Goal: Task Accomplishment & Management: Complete application form

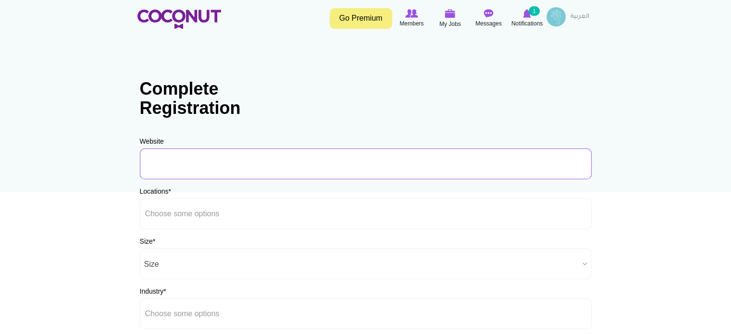
click at [195, 161] on input "URL" at bounding box center [366, 164] width 452 height 31
type input "www.fallinloaf.com"
click at [262, 213] on ul at bounding box center [366, 214] width 452 height 31
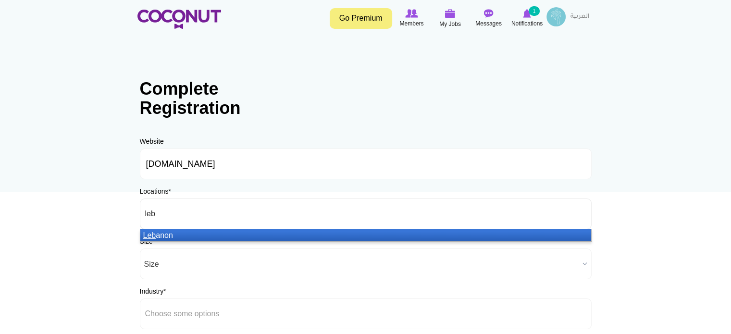
type input "leb"
click at [257, 232] on li "Leb anon" at bounding box center [365, 235] width 451 height 12
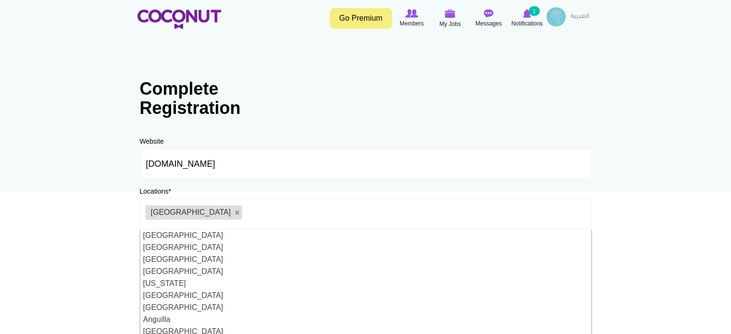
click at [655, 268] on body "Toggle navigation Go Premium Members My Jobs Post a Job Messages Notifications …" at bounding box center [365, 276] width 731 height 552
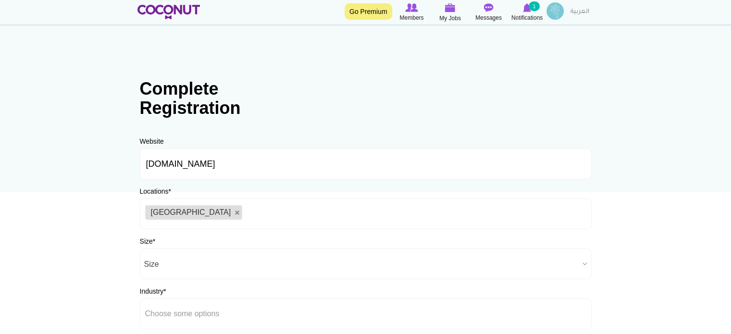
scroll to position [48, 0]
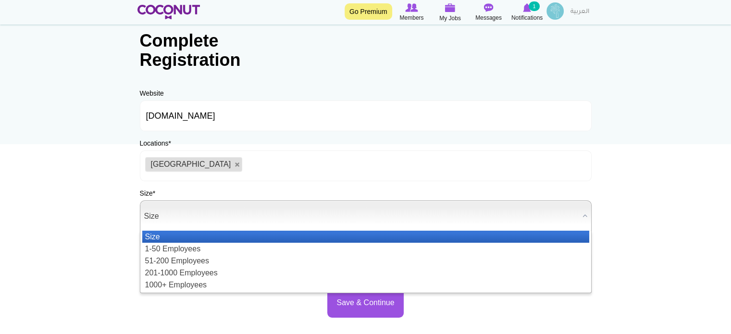
click at [167, 216] on span "Size" at bounding box center [361, 216] width 435 height 31
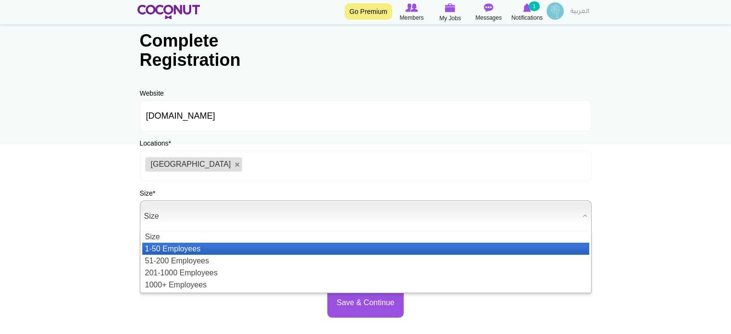
click at [185, 248] on li "1-50 Employees" at bounding box center [365, 249] width 447 height 12
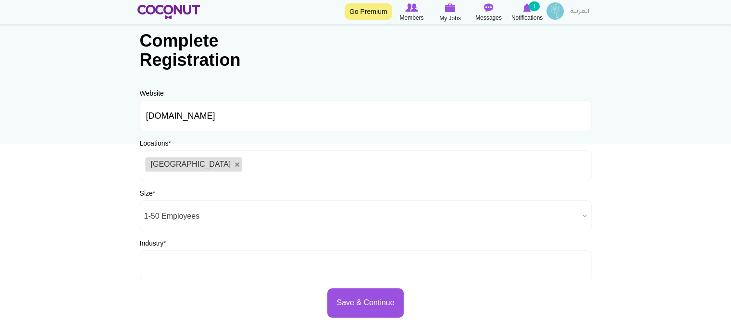
click at [207, 265] on input "text" at bounding box center [188, 266] width 87 height 9
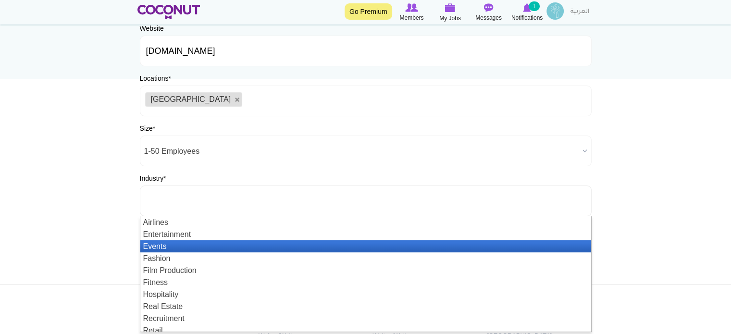
scroll to position [144, 0]
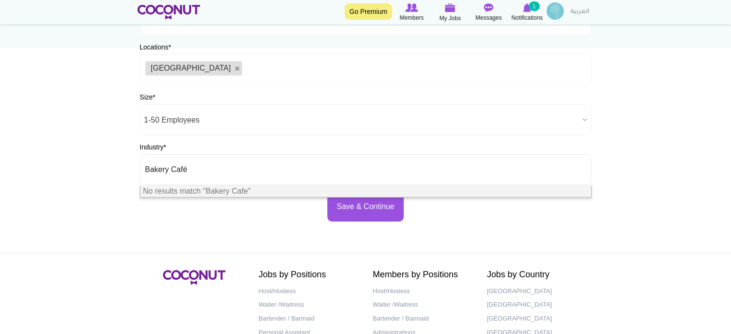
click at [646, 212] on body "Toggle navigation Go Premium Members My Jobs Post a Job Messages Notifications …" at bounding box center [365, 132] width 731 height 552
type input "Choose some options"
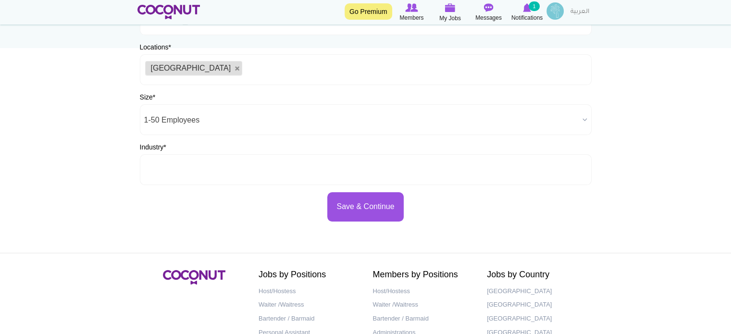
click at [242, 177] on ul at bounding box center [366, 169] width 452 height 31
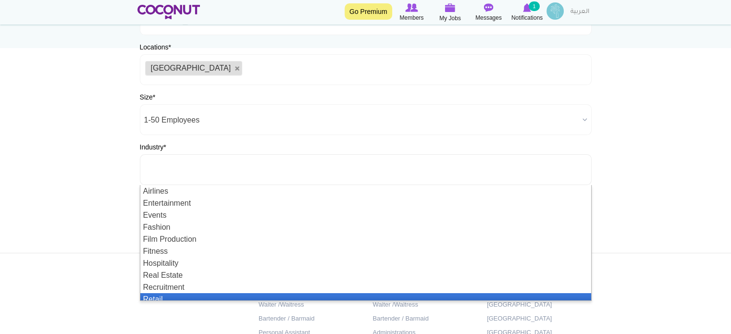
scroll to position [29, 0]
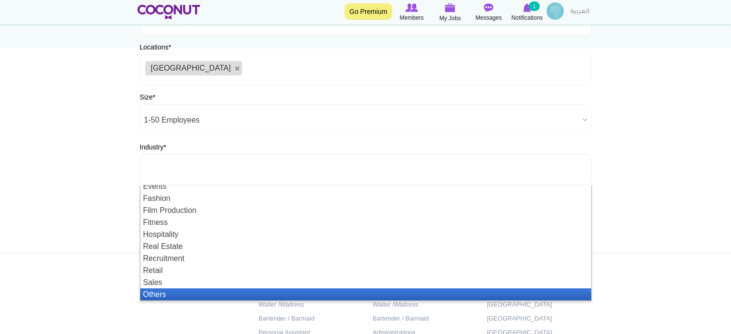
click at [174, 299] on li "Others" at bounding box center [365, 295] width 451 height 12
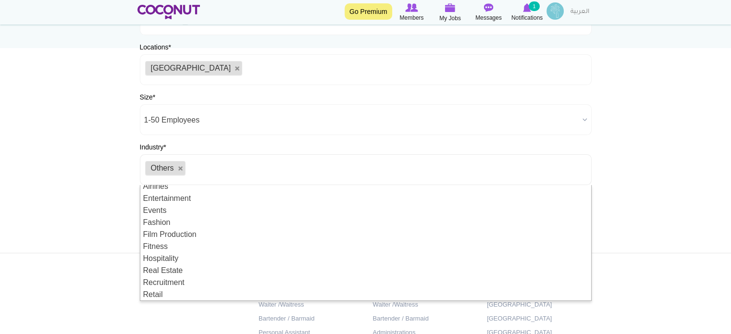
scroll to position [0, 0]
click at [181, 168] on link at bounding box center [181, 169] width 6 height 6
type input "Choose some options"
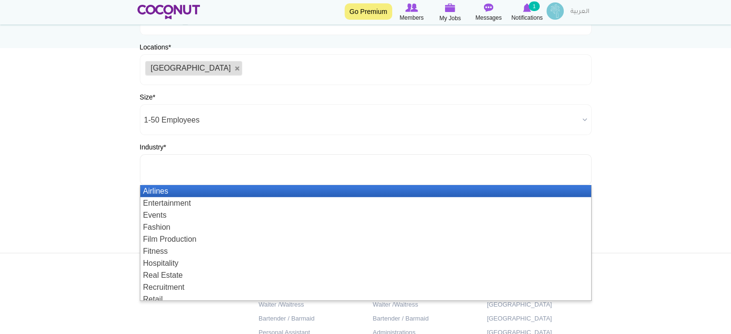
click at [207, 171] on input "text" at bounding box center [188, 169] width 87 height 9
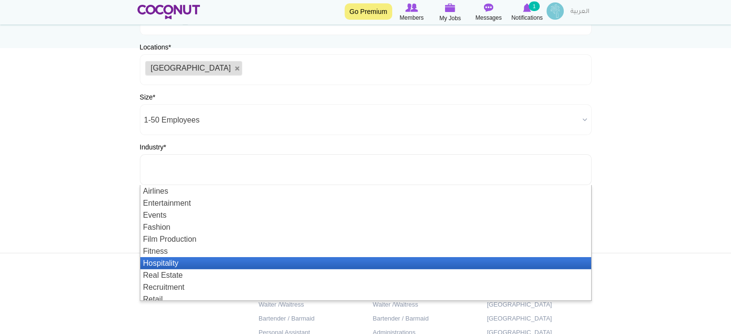
click at [185, 259] on li "Hospitality" at bounding box center [365, 263] width 451 height 12
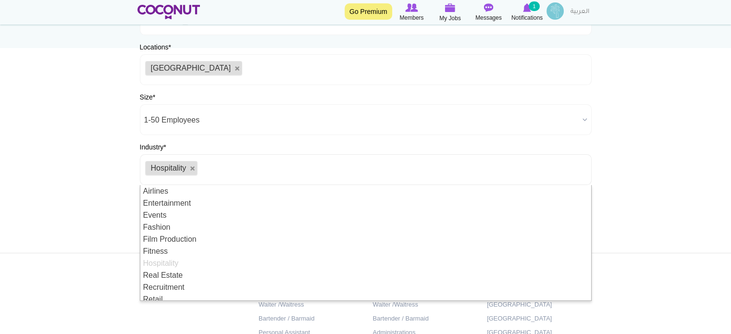
click at [640, 234] on body "Toggle navigation Go Premium Members My Jobs Post a Job Messages Notifications …" at bounding box center [365, 132] width 731 height 552
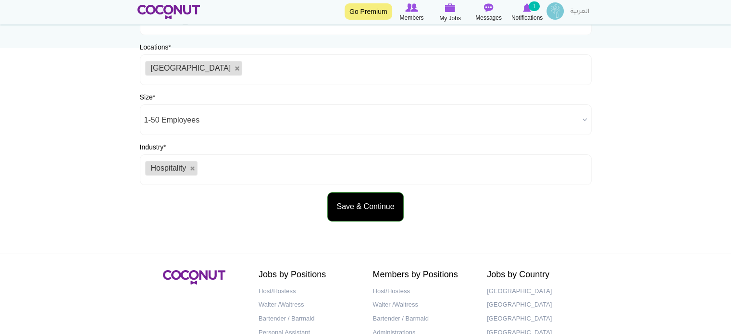
click at [367, 205] on button "Save & Continue" at bounding box center [365, 206] width 76 height 29
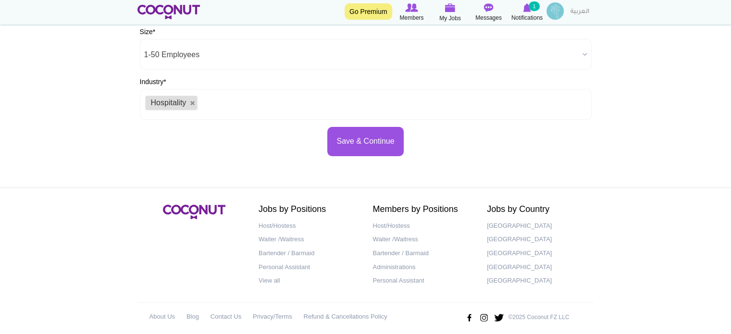
scroll to position [217, 0]
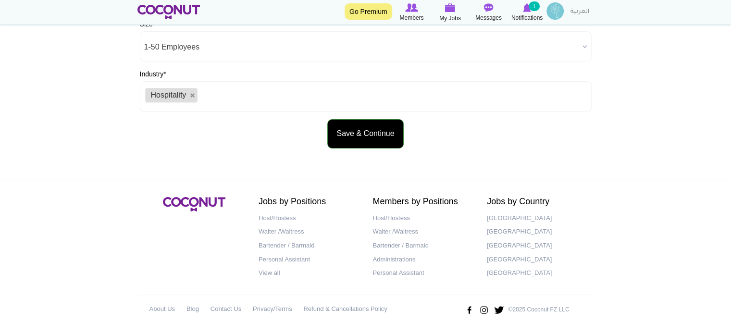
click at [359, 131] on button "Save & Continue" at bounding box center [365, 133] width 76 height 29
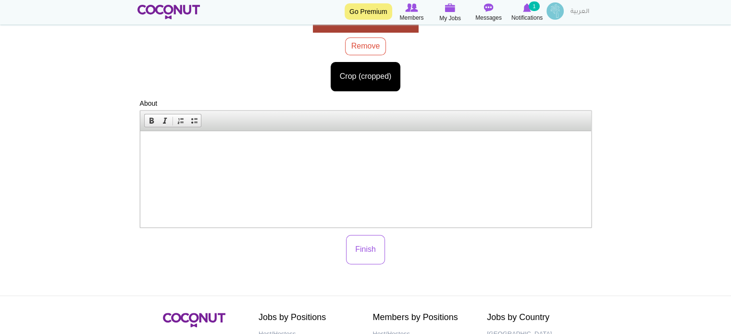
scroll to position [233, 0]
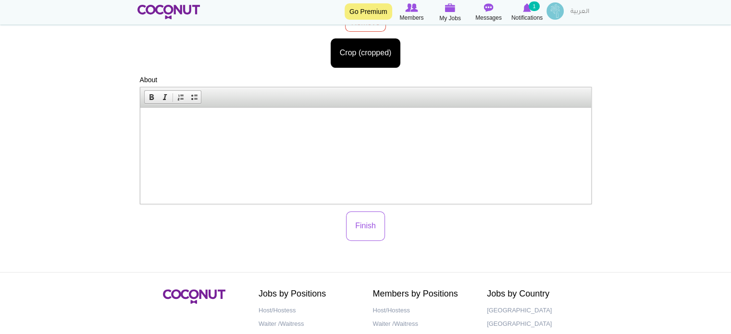
click at [250, 131] on html at bounding box center [365, 121] width 451 height 29
click at [171, 122] on p "We are an artisanal sourdough bakery café" at bounding box center [366, 122] width 432 height 10
click at [318, 121] on p "We are launching our first artisanal sourdough bakery café" at bounding box center [366, 122] width 432 height 10
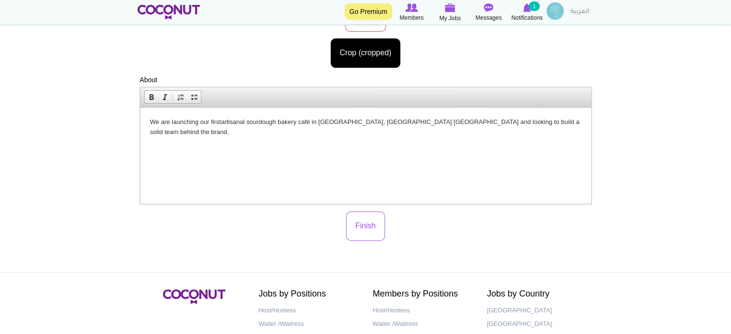
click at [390, 123] on p "We are launching our first artisanal sourdough bakery café in Ashrafiye, Beirut…" at bounding box center [366, 127] width 432 height 20
click at [368, 223] on button "Finish" at bounding box center [365, 226] width 39 height 29
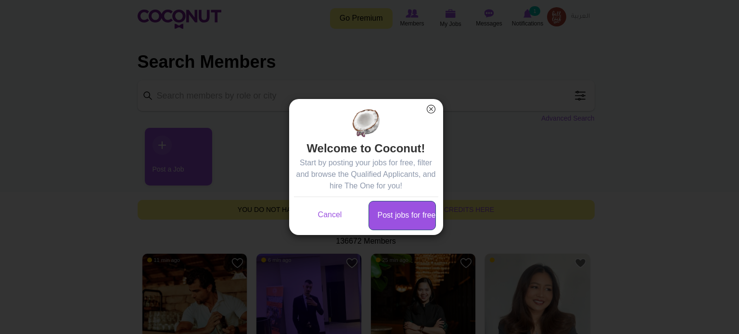
click at [403, 215] on link "Post jobs for free" at bounding box center [401, 215] width 67 height 29
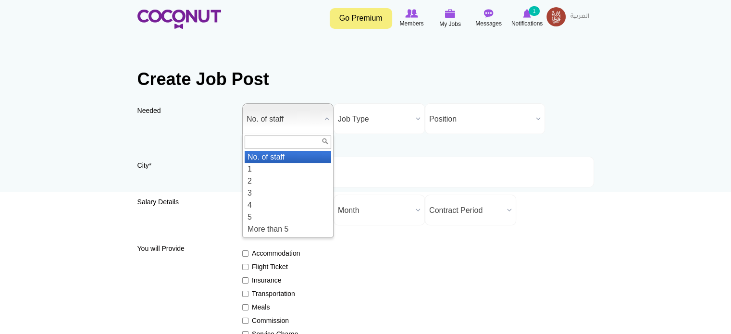
click at [310, 119] on span "No. of staff" at bounding box center [284, 119] width 74 height 31
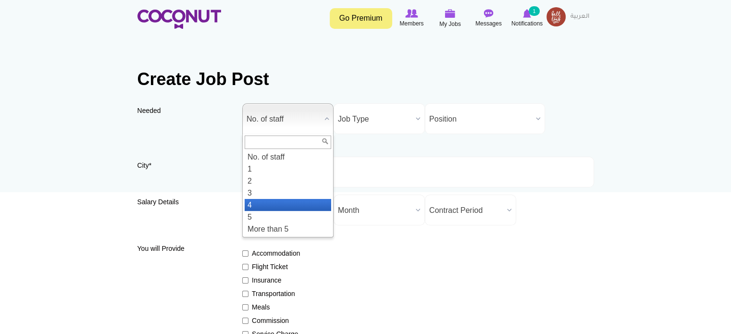
click at [274, 201] on li "4" at bounding box center [288, 205] width 87 height 12
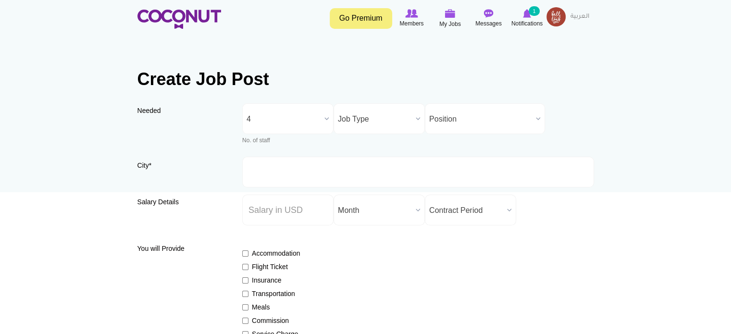
click at [385, 121] on span "Job Type" at bounding box center [375, 119] width 74 height 31
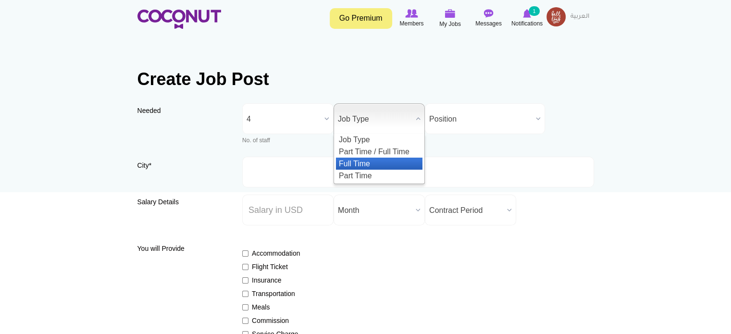
click at [365, 166] on li "Full Time" at bounding box center [379, 164] width 87 height 12
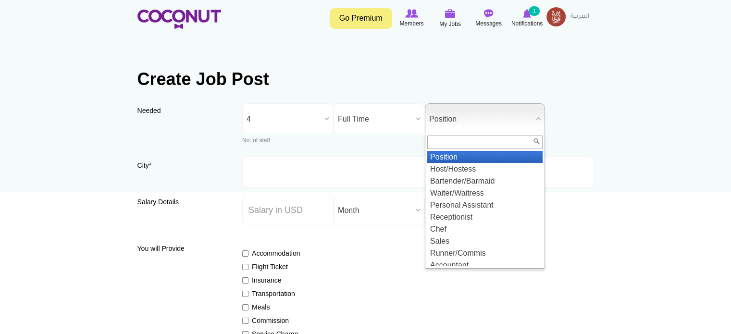
click at [462, 117] on span "Position" at bounding box center [480, 119] width 103 height 31
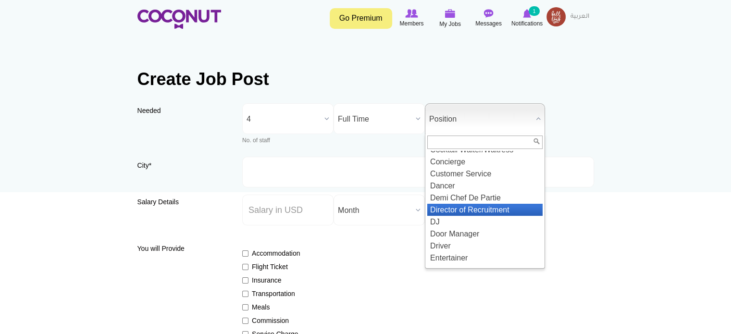
scroll to position [296, 0]
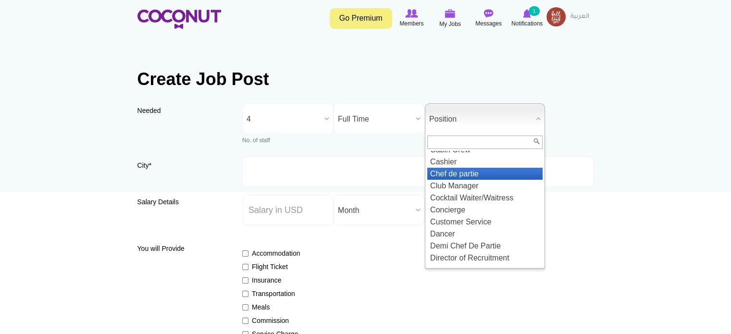
click at [464, 180] on li "Chef de partie" at bounding box center [484, 174] width 115 height 12
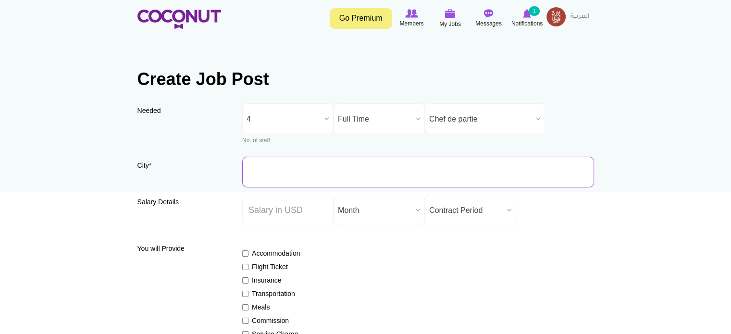
click at [294, 178] on input "City *" at bounding box center [418, 172] width 352 height 31
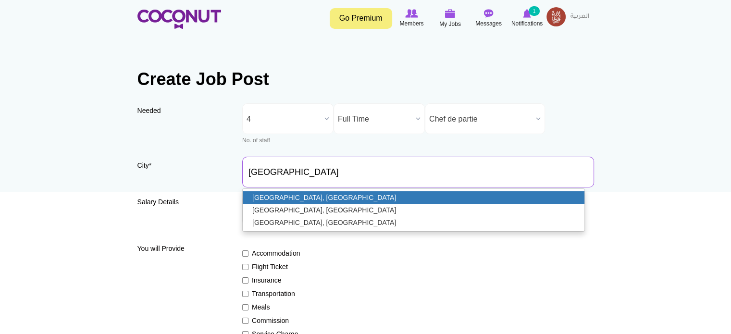
type input "Beirut, Lebanon"
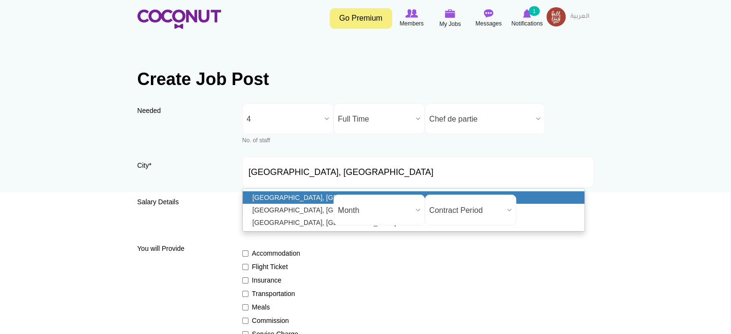
click at [299, 196] on link "Beirut, Lebanon" at bounding box center [414, 197] width 342 height 13
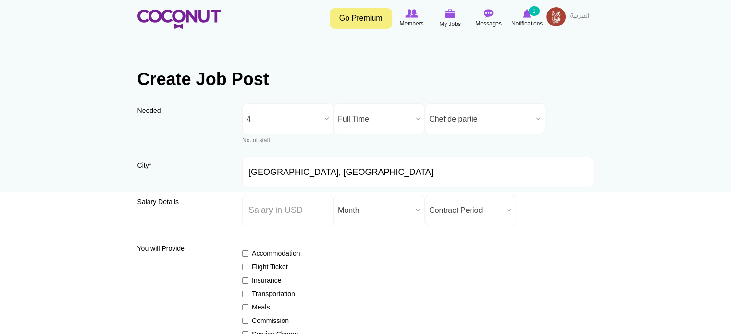
click at [499, 211] on span "Contract Period" at bounding box center [466, 210] width 74 height 31
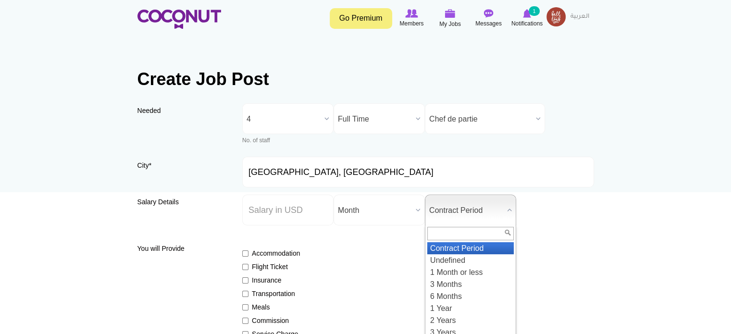
scroll to position [48, 0]
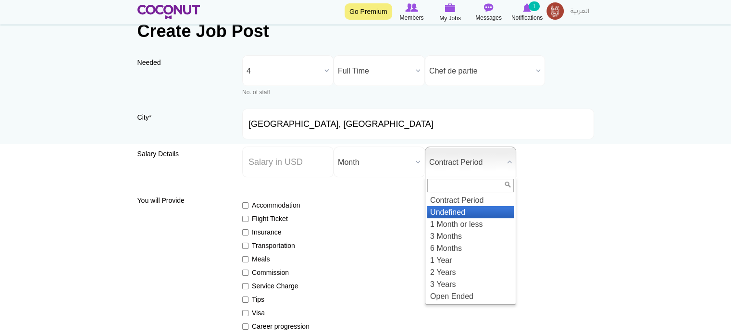
click at [461, 208] on li "Undefined" at bounding box center [470, 212] width 87 height 12
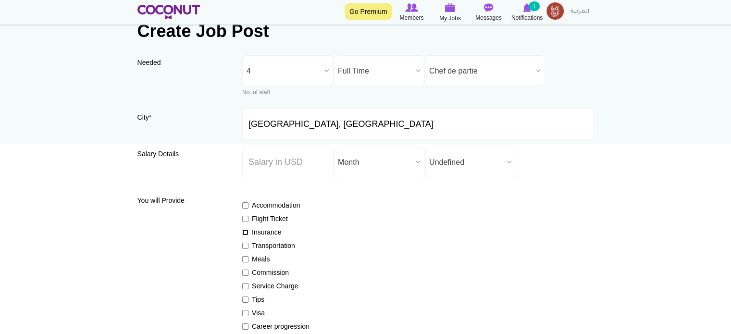
click at [247, 231] on input "Insurance" at bounding box center [245, 232] width 6 height 6
checkbox input "true"
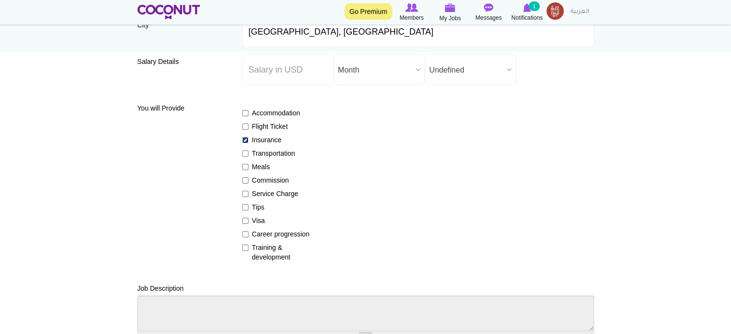
scroll to position [144, 0]
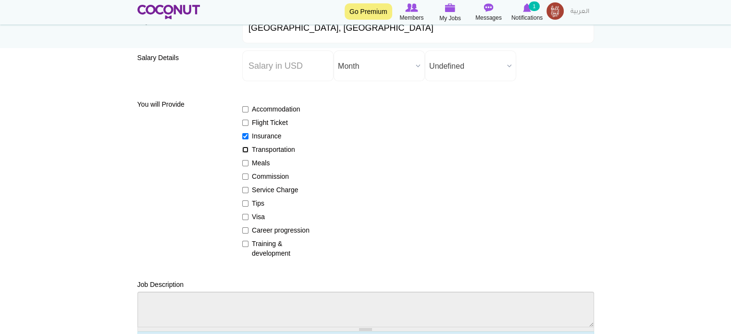
click at [244, 148] on input "Transportation" at bounding box center [245, 150] width 6 height 6
checkbox input "true"
click at [242, 163] on input "Meals" at bounding box center [245, 163] width 6 height 6
checkbox input "true"
click at [245, 176] on input "Commission" at bounding box center [245, 177] width 6 height 6
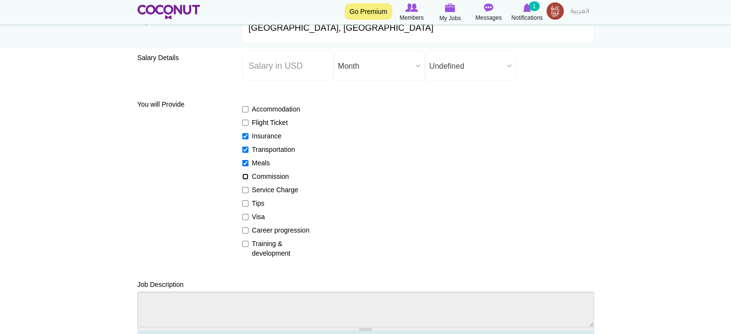
checkbox input "true"
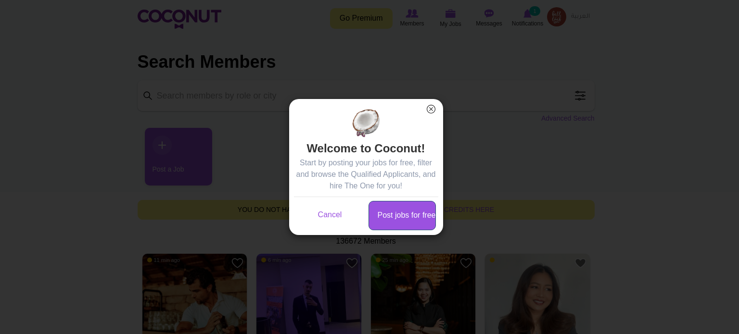
click at [402, 214] on link "Post jobs for free" at bounding box center [401, 215] width 67 height 29
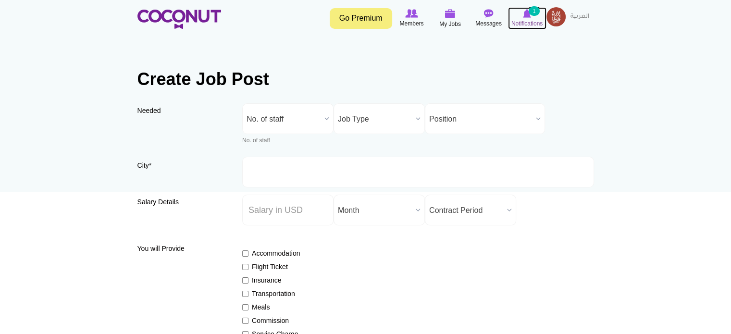
click at [531, 17] on icon at bounding box center [527, 13] width 37 height 11
click at [528, 24] on span "Notifications" at bounding box center [527, 24] width 31 height 10
click at [525, 22] on span "Notifications" at bounding box center [527, 24] width 31 height 10
click at [530, 14] on small "1" at bounding box center [534, 11] width 11 height 10
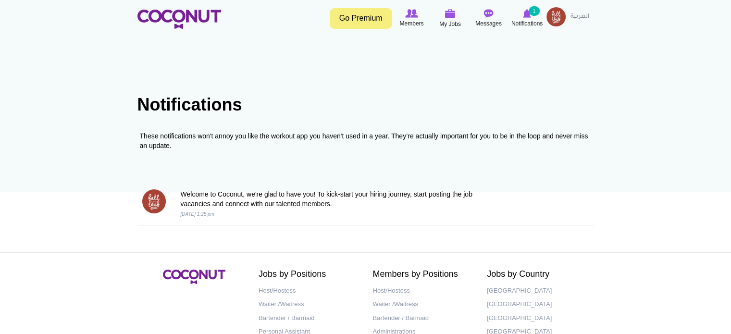
click at [552, 17] on img at bounding box center [556, 16] width 19 height 19
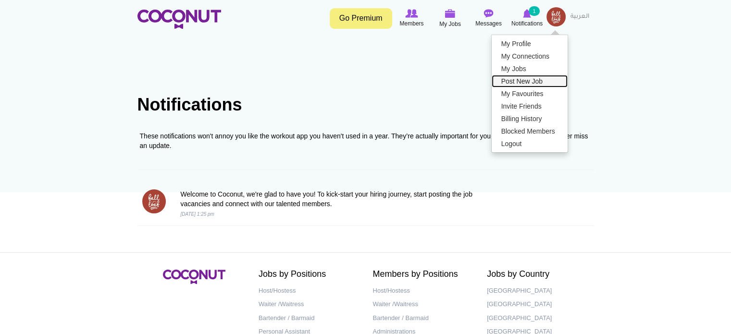
click at [516, 81] on link "Post New Job" at bounding box center [530, 81] width 76 height 13
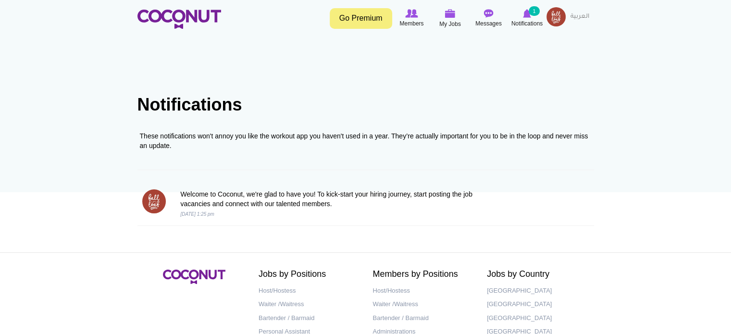
click at [553, 20] on img at bounding box center [556, 16] width 19 height 19
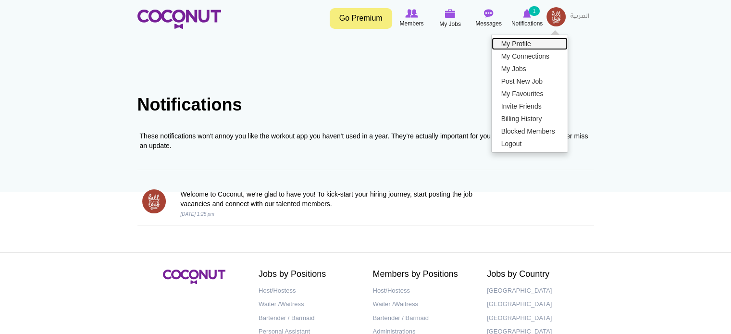
click at [520, 42] on link "My Profile" at bounding box center [530, 44] width 76 height 13
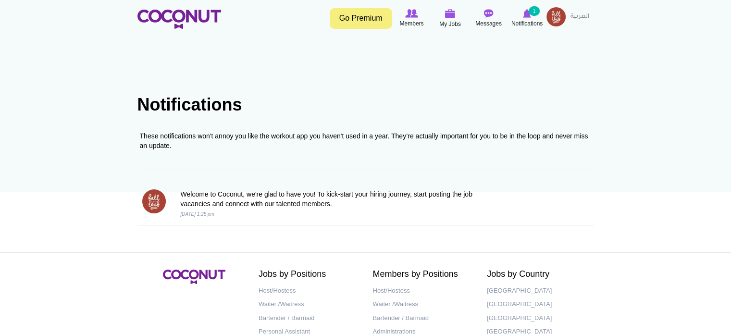
click at [556, 18] on img at bounding box center [556, 16] width 19 height 19
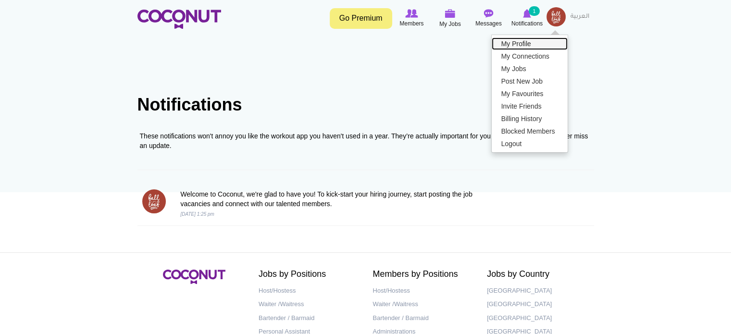
click at [525, 42] on link "My Profile" at bounding box center [530, 44] width 76 height 13
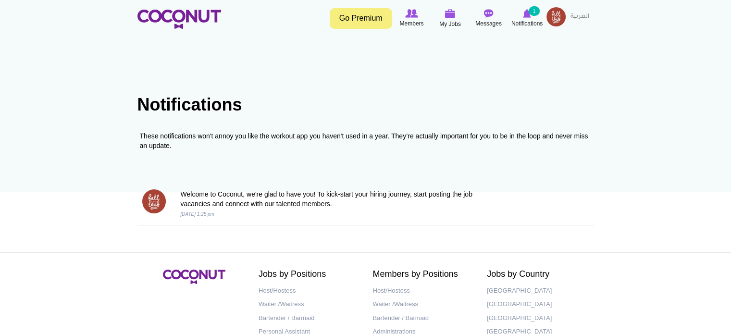
click at [554, 19] on img at bounding box center [556, 16] width 19 height 19
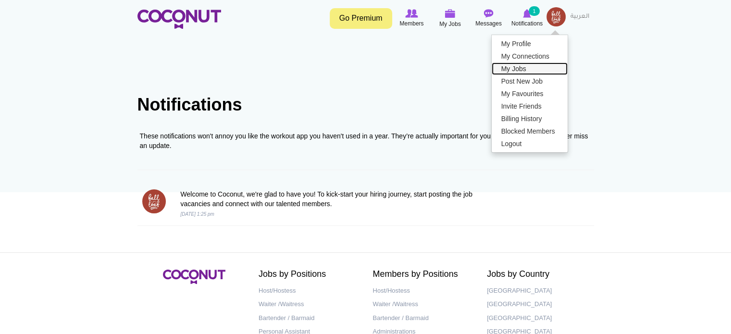
click at [521, 68] on link "My Jobs" at bounding box center [530, 69] width 76 height 13
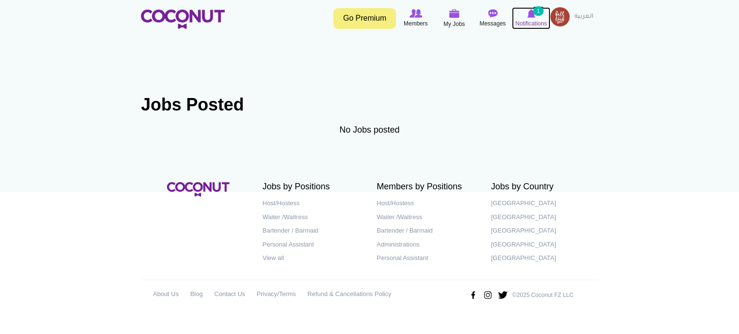
click at [534, 22] on span "Notifications" at bounding box center [530, 24] width 31 height 10
click at [530, 24] on span "Notifications" at bounding box center [530, 24] width 31 height 10
click at [558, 16] on img at bounding box center [559, 16] width 19 height 19
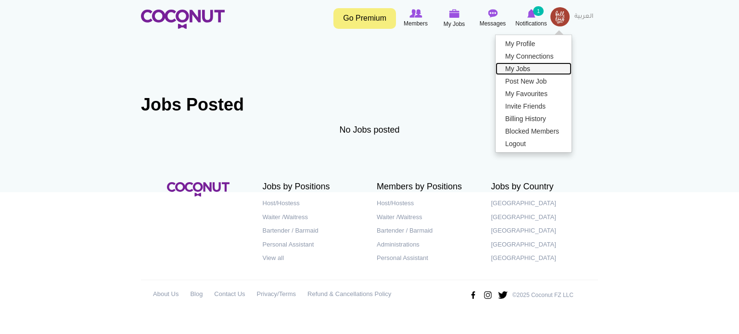
click at [520, 68] on link "My Jobs" at bounding box center [533, 69] width 76 height 13
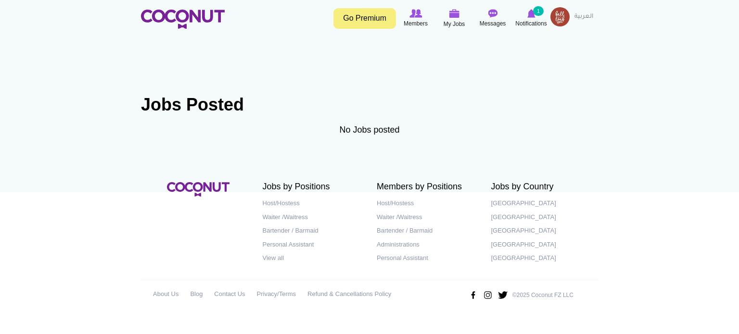
click at [558, 16] on img at bounding box center [559, 16] width 19 height 19
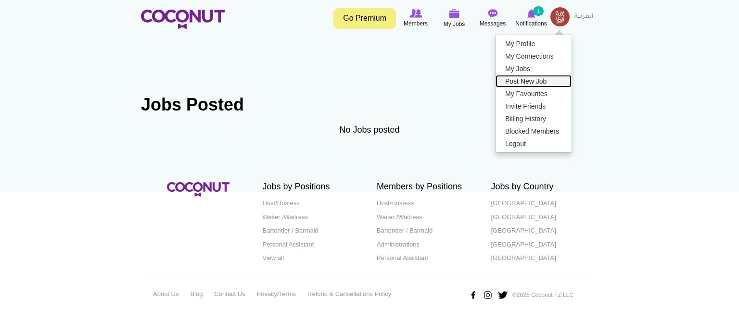
click at [523, 77] on link "Post New Job" at bounding box center [533, 81] width 76 height 13
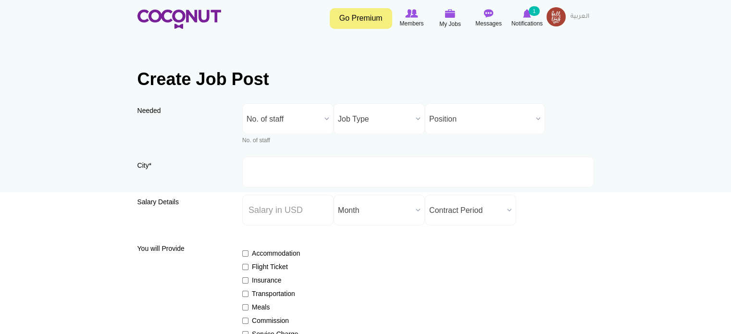
click at [296, 119] on span "No. of staff" at bounding box center [284, 119] width 74 height 31
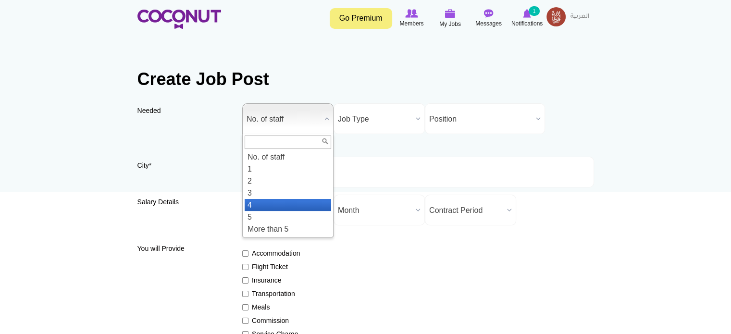
click at [267, 201] on li "4" at bounding box center [288, 205] width 87 height 12
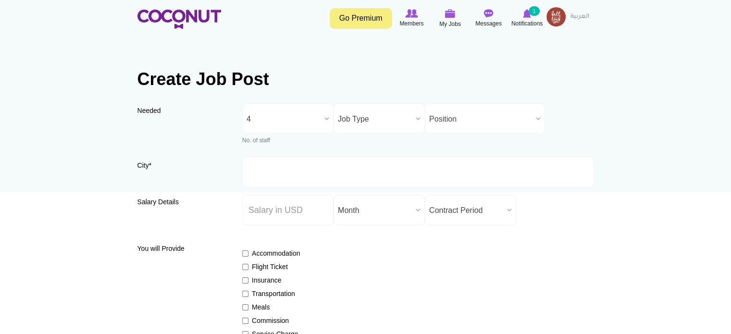
click at [398, 123] on span "Job Type" at bounding box center [375, 119] width 74 height 31
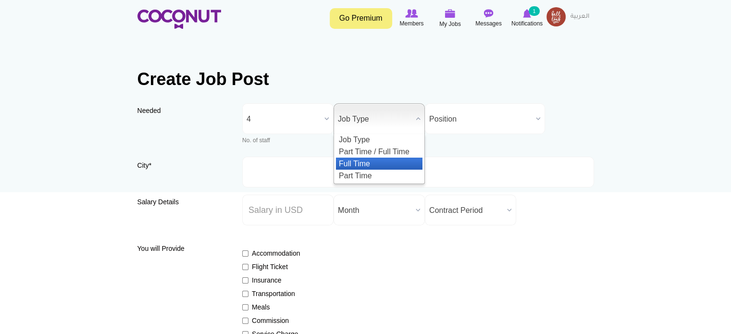
click at [366, 160] on li "Full Time" at bounding box center [379, 164] width 87 height 12
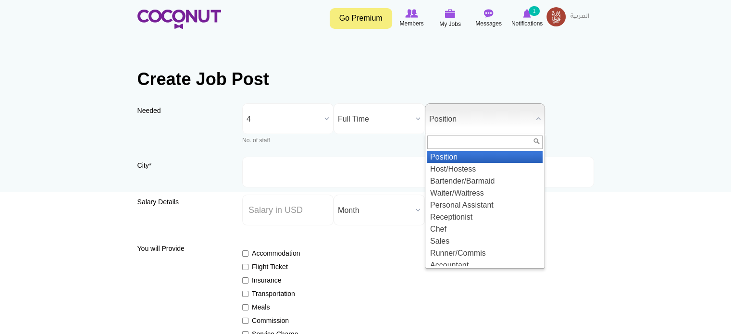
click at [469, 113] on span "Position" at bounding box center [480, 119] width 103 height 31
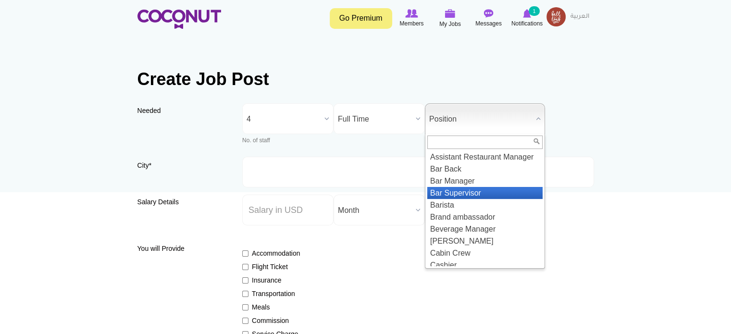
scroll to position [240, 0]
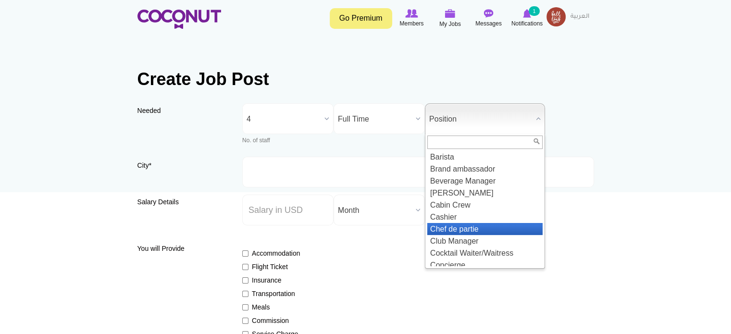
click at [482, 235] on li "Chef de partie" at bounding box center [484, 229] width 115 height 12
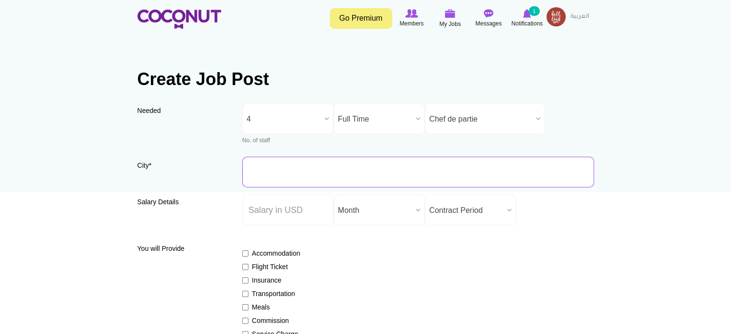
click at [336, 173] on input "City *" at bounding box center [418, 172] width 352 height 31
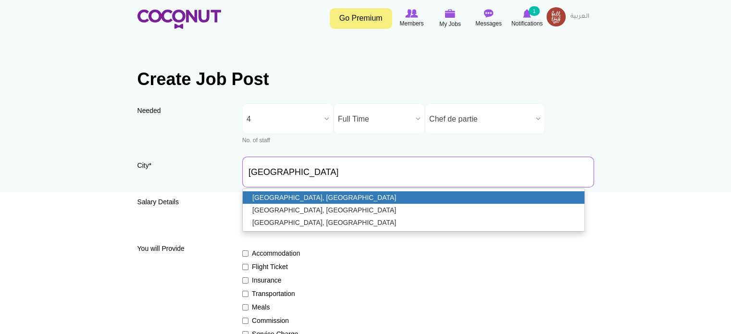
type input "[GEOGRAPHIC_DATA], [GEOGRAPHIC_DATA]"
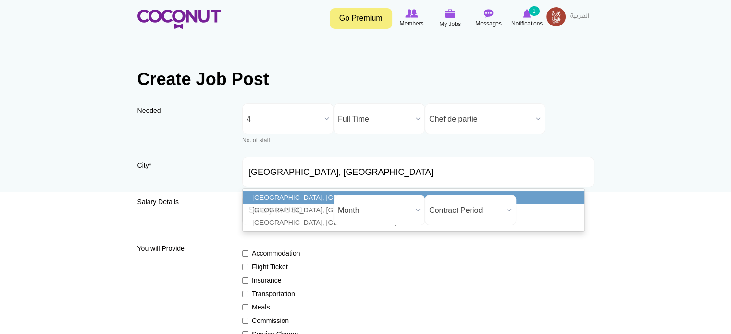
click at [324, 196] on link "[GEOGRAPHIC_DATA], [GEOGRAPHIC_DATA]" at bounding box center [414, 197] width 342 height 13
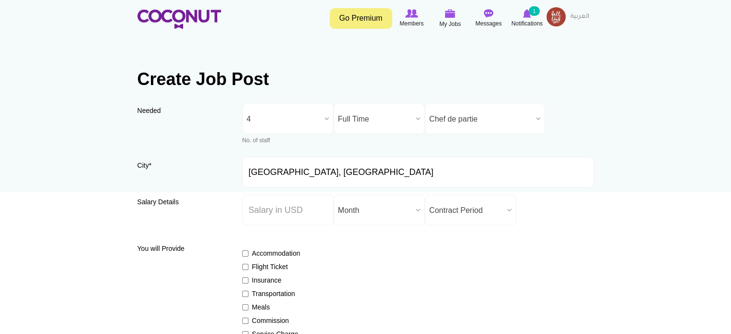
click at [383, 207] on span "Month" at bounding box center [375, 210] width 74 height 31
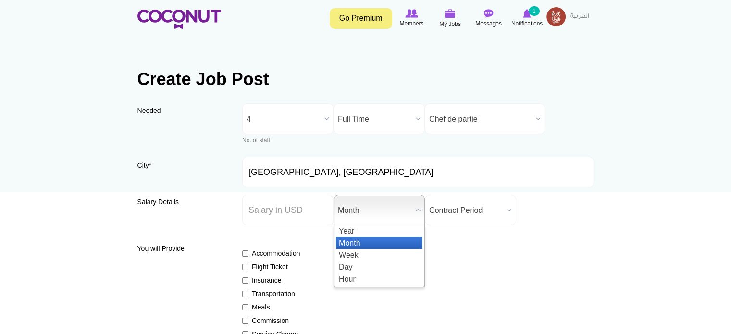
click at [383, 207] on span "Month" at bounding box center [375, 210] width 74 height 31
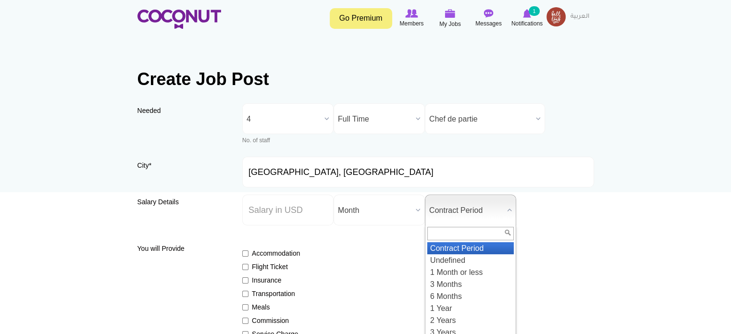
click at [486, 213] on span "Contract Period" at bounding box center [466, 210] width 74 height 31
click at [465, 256] on li "Undefined" at bounding box center [470, 260] width 87 height 12
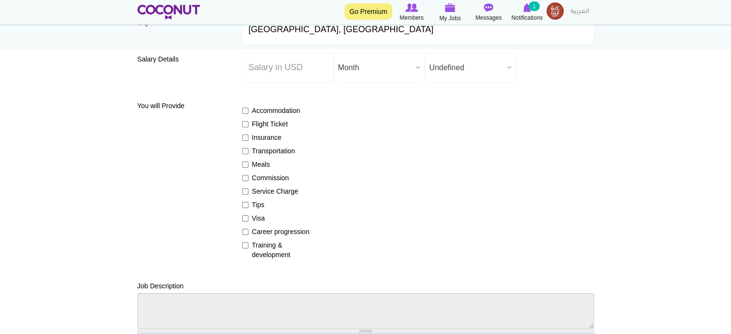
scroll to position [144, 0]
click at [244, 109] on input "Accommodation" at bounding box center [245, 109] width 6 height 6
click at [245, 107] on input "Accommodation" at bounding box center [245, 109] width 6 height 6
checkbox input "false"
click at [245, 136] on input "Insurance" at bounding box center [245, 136] width 6 height 6
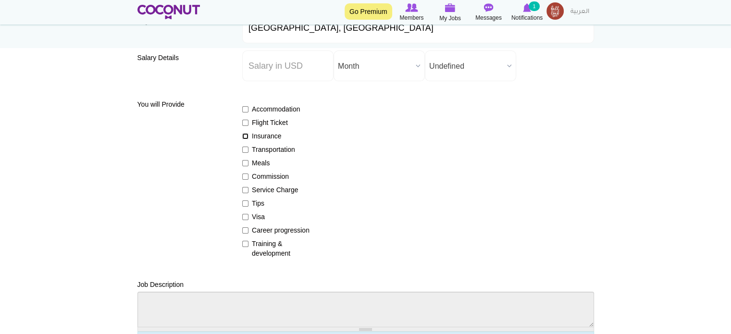
checkbox input "true"
click at [244, 150] on input "Transportation" at bounding box center [245, 150] width 6 height 6
checkbox input "true"
click at [244, 163] on input "Meals" at bounding box center [245, 163] width 6 height 6
checkbox input "true"
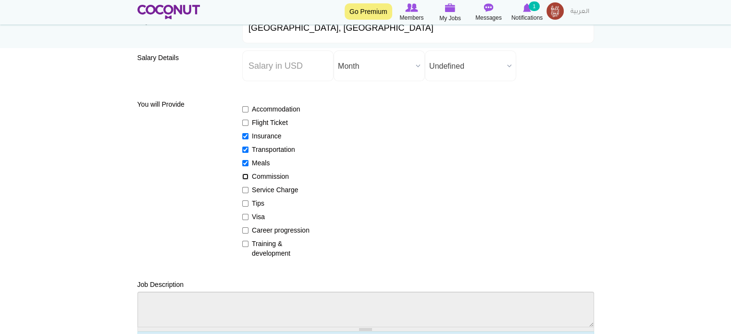
click at [244, 176] on input "Commission" at bounding box center [245, 177] width 6 height 6
checkbox input "true"
click at [244, 203] on input "Tips" at bounding box center [245, 204] width 6 height 6
checkbox input "true"
click at [245, 229] on input "Career progression" at bounding box center [245, 230] width 6 height 6
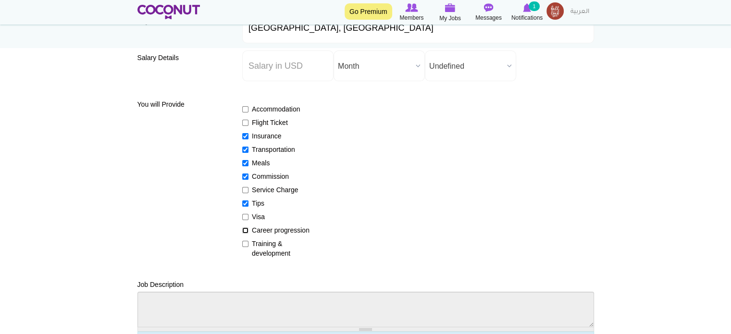
checkbox input "true"
click at [244, 243] on input "Training & development" at bounding box center [245, 244] width 6 height 6
checkbox input "true"
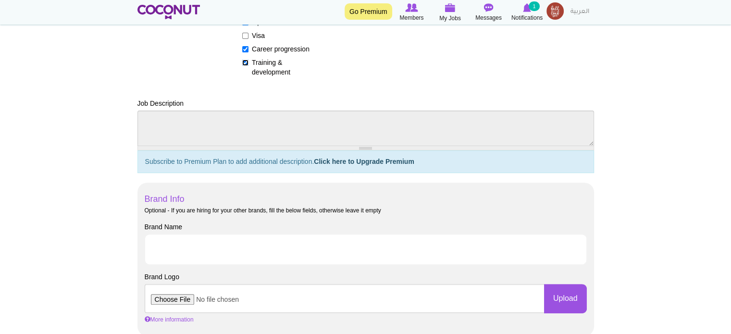
scroll to position [385, 0]
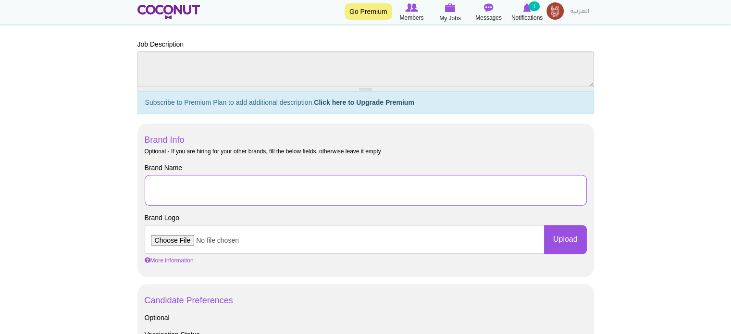
click at [204, 187] on input "Brand Name" at bounding box center [366, 190] width 442 height 31
type input "FALL IN [GEOGRAPHIC_DATA]"
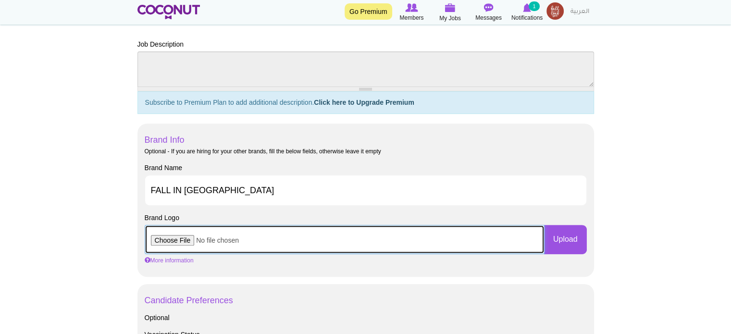
click at [186, 240] on input "file" at bounding box center [345, 239] width 400 height 29
type input "C:\fakepath\white logo.png"
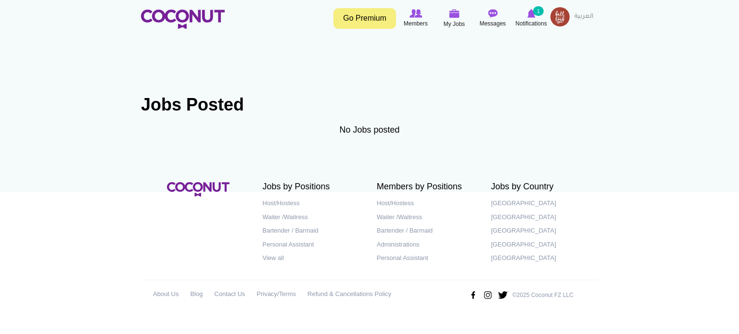
click at [560, 20] on img at bounding box center [559, 16] width 19 height 19
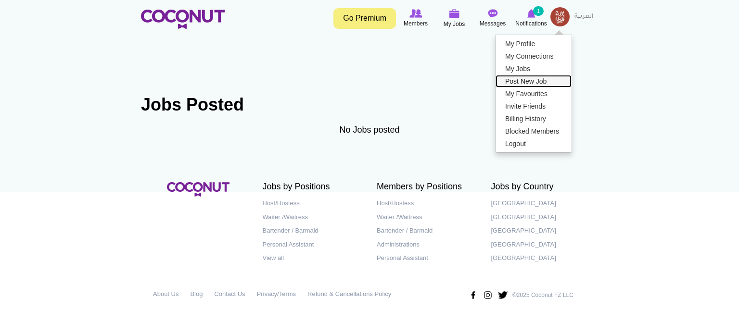
click at [528, 80] on link "Post New Job" at bounding box center [533, 81] width 76 height 13
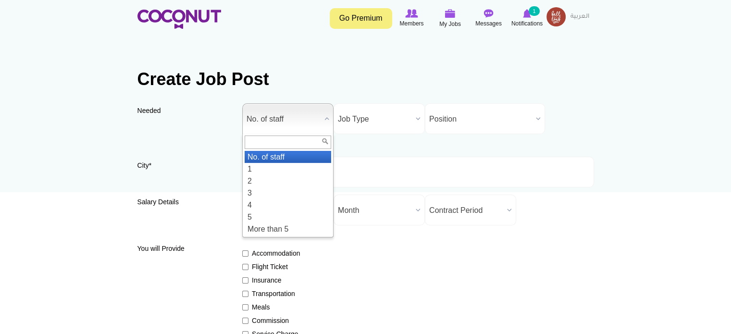
click at [306, 126] on span "No. of staff" at bounding box center [284, 119] width 74 height 31
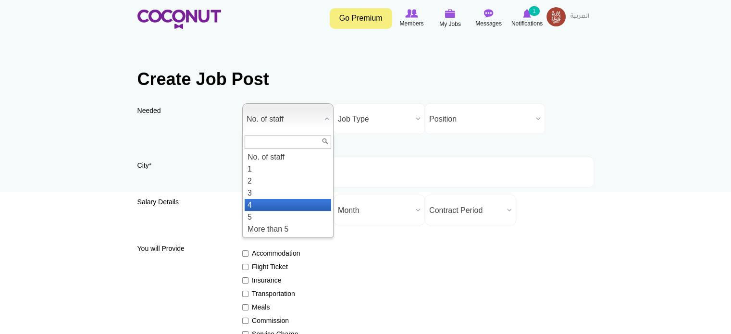
click at [263, 200] on li "4" at bounding box center [288, 205] width 87 height 12
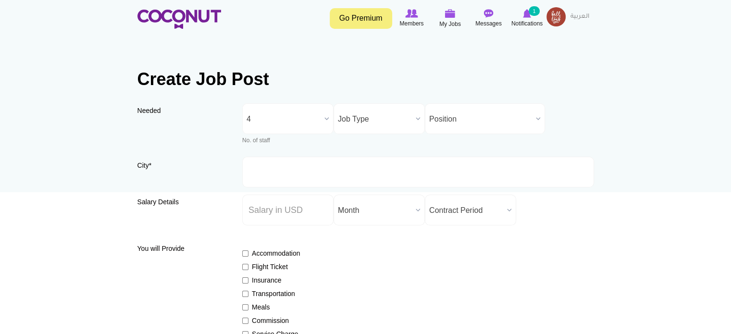
click at [390, 119] on span "Job Type" at bounding box center [375, 119] width 74 height 31
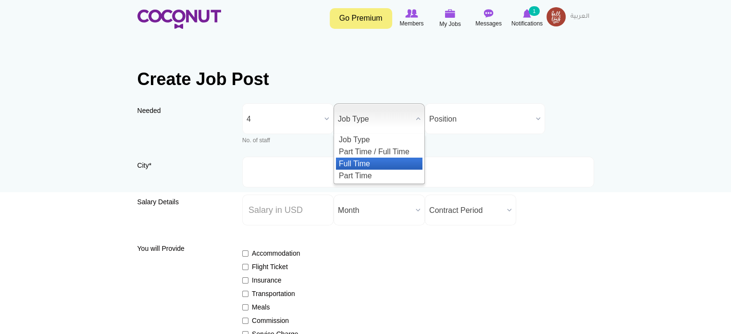
click at [369, 163] on li "Full Time" at bounding box center [379, 164] width 87 height 12
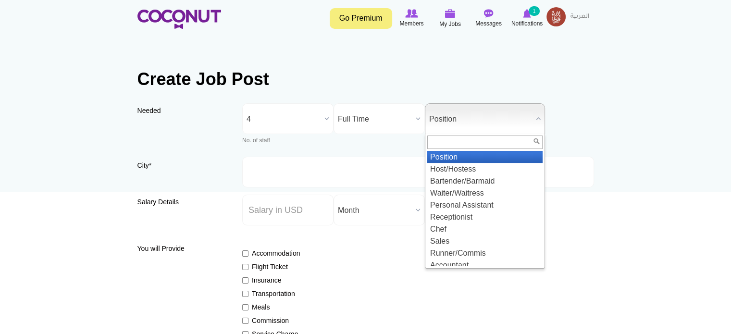
click at [482, 121] on span "Position" at bounding box center [480, 119] width 103 height 31
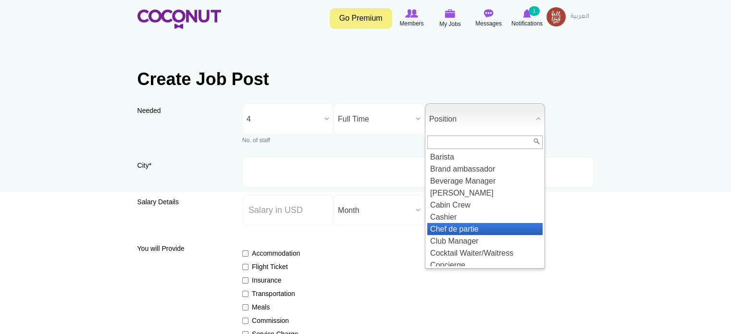
scroll to position [289, 0]
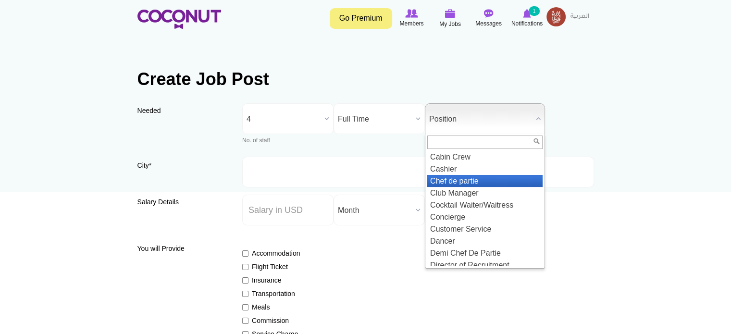
click at [473, 187] on li "Chef de partie" at bounding box center [484, 181] width 115 height 12
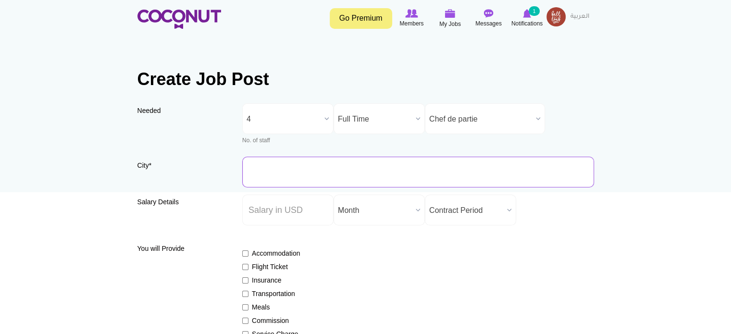
click at [342, 174] on input "City *" at bounding box center [418, 172] width 352 height 31
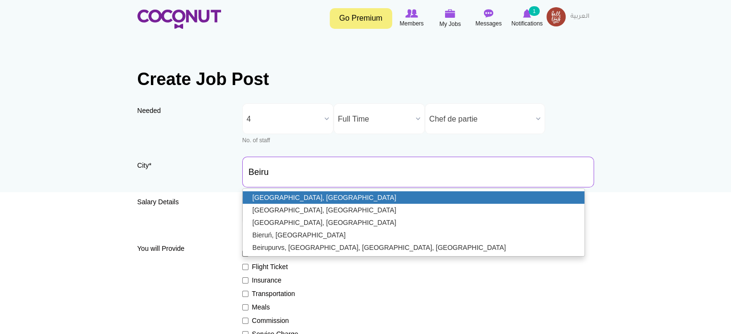
type input "[GEOGRAPHIC_DATA], [GEOGRAPHIC_DATA]"
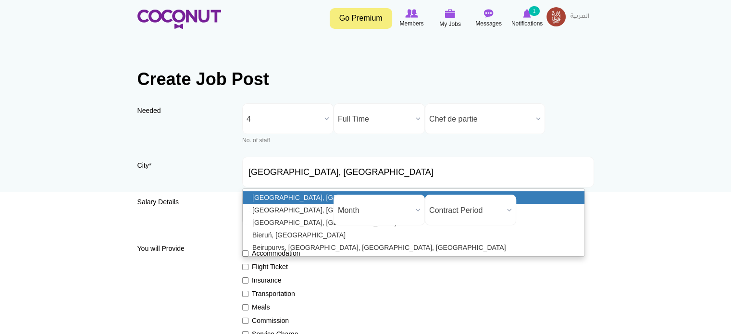
click at [317, 194] on link "[GEOGRAPHIC_DATA], [GEOGRAPHIC_DATA]" at bounding box center [414, 197] width 342 height 13
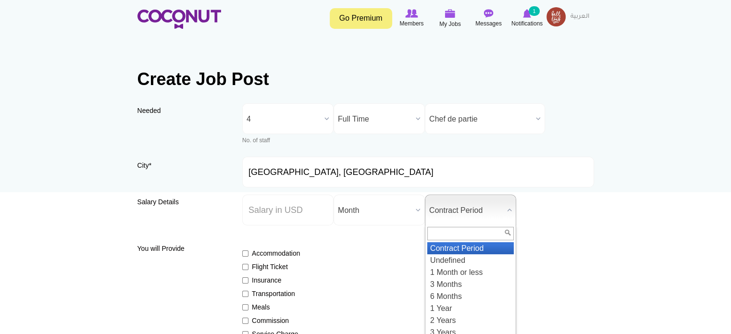
click at [456, 211] on span "Contract Period" at bounding box center [466, 210] width 74 height 31
click at [461, 260] on li "Undefined" at bounding box center [470, 260] width 87 height 12
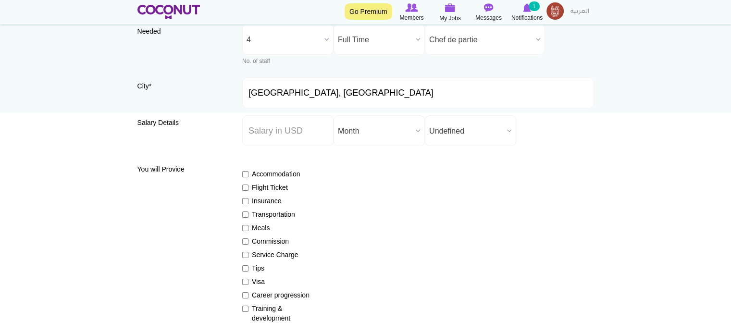
scroll to position [96, 0]
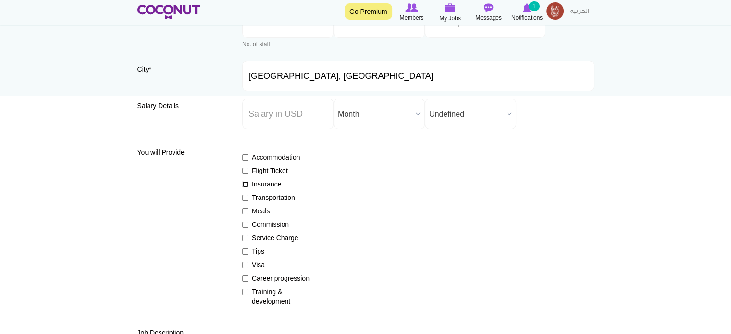
click at [245, 183] on input "Insurance" at bounding box center [245, 184] width 6 height 6
checkbox input "true"
click at [245, 197] on input "Transportation" at bounding box center [245, 198] width 6 height 6
checkbox input "true"
click at [246, 211] on input "Meals" at bounding box center [245, 211] width 6 height 6
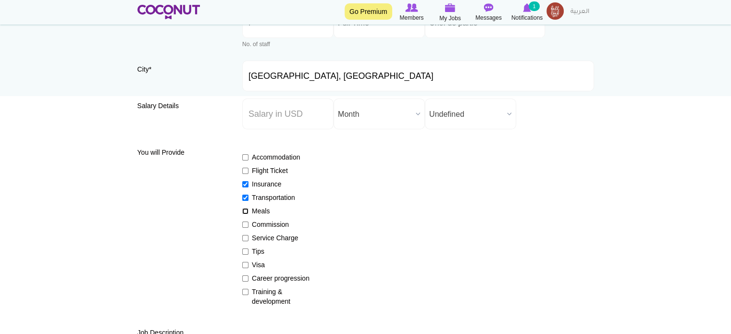
checkbox input "true"
click at [246, 224] on input "Commission" at bounding box center [245, 225] width 6 height 6
checkbox input "true"
click at [246, 250] on input "Tips" at bounding box center [245, 252] width 6 height 6
checkbox input "true"
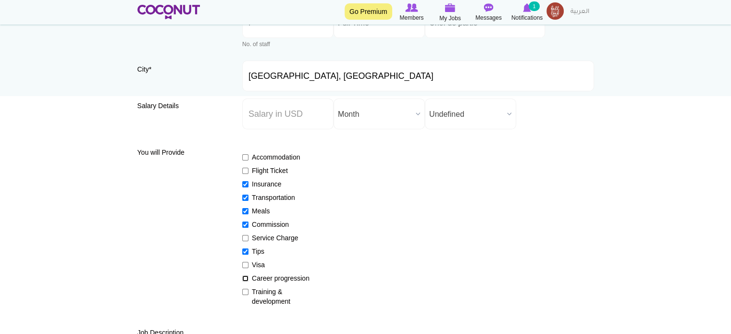
click at [244, 278] on input "Career progression" at bounding box center [245, 279] width 6 height 6
checkbox input "true"
click at [244, 292] on input "Training & development" at bounding box center [245, 292] width 6 height 6
checkbox input "true"
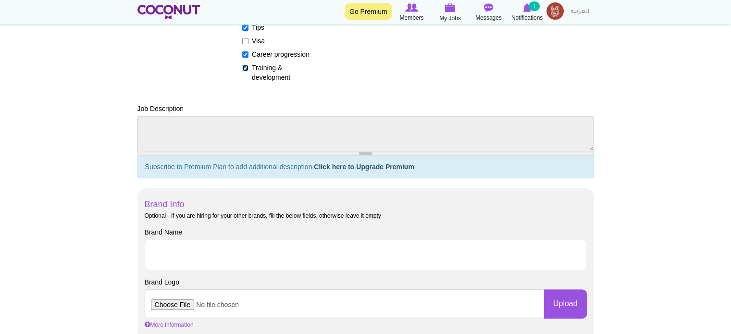
scroll to position [337, 0]
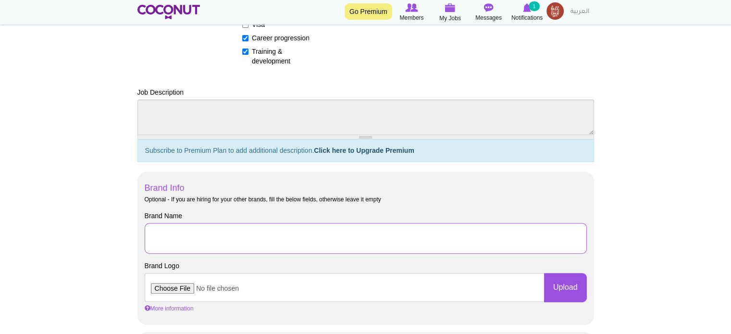
click at [233, 236] on input "Brand Name" at bounding box center [366, 238] width 442 height 31
type input "FALL IN LOAF"
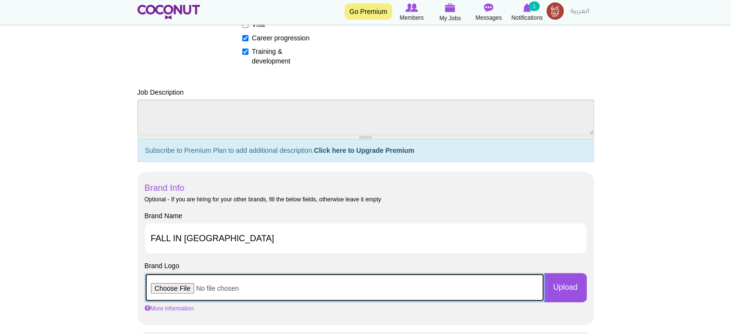
click at [184, 288] on input "file" at bounding box center [345, 287] width 400 height 29
type input "C:\fakepath\brand4.jpg"
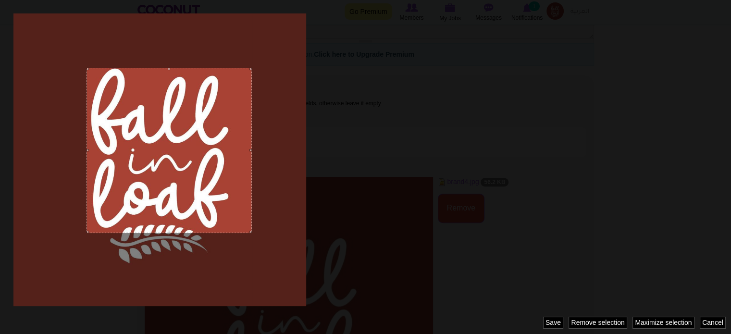
drag, startPoint x: 232, startPoint y: 86, endPoint x: 248, endPoint y: 68, distance: 24.5
click at [248, 68] on div at bounding box center [169, 150] width 165 height 165
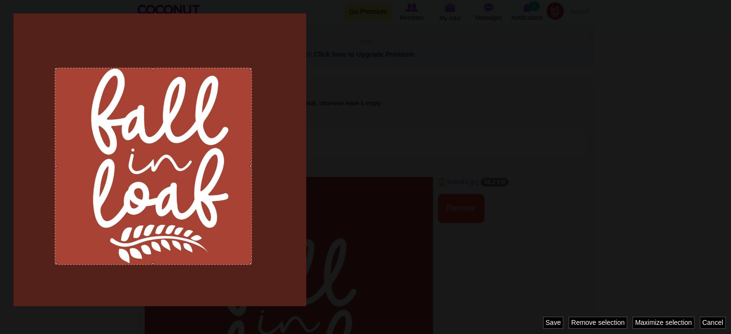
drag, startPoint x: 88, startPoint y: 232, endPoint x: 59, endPoint y: 265, distance: 43.6
click at [59, 265] on div at bounding box center [365, 167] width 731 height 334
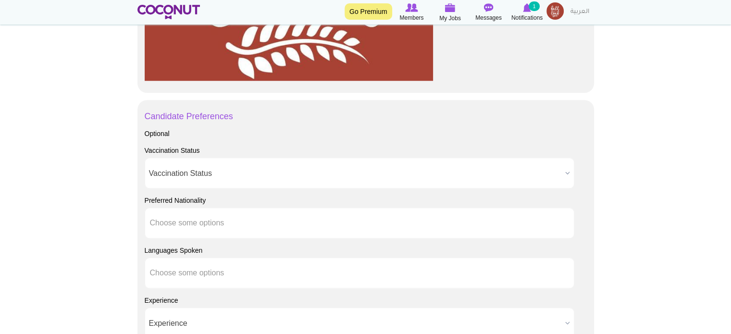
scroll to position [866, 0]
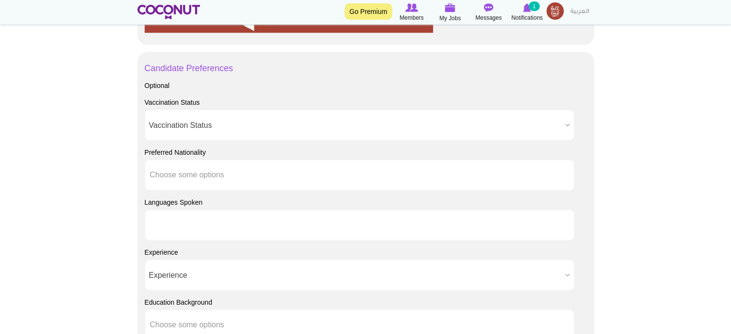
click at [197, 224] on input "text" at bounding box center [193, 225] width 87 height 9
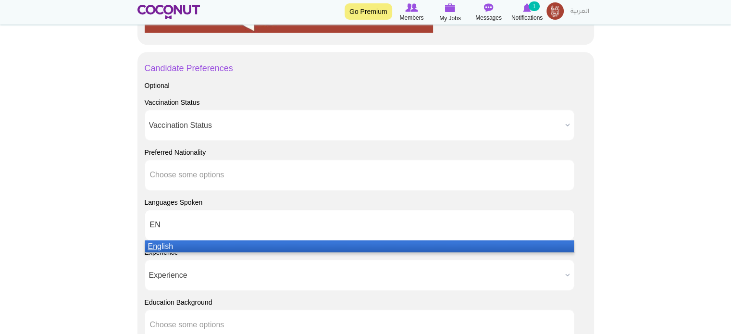
type input "EN"
click at [201, 248] on li "En glish" at bounding box center [359, 246] width 429 height 12
type input "FRENC"
click at [163, 246] on em "Frenc" at bounding box center [158, 246] width 20 height 8
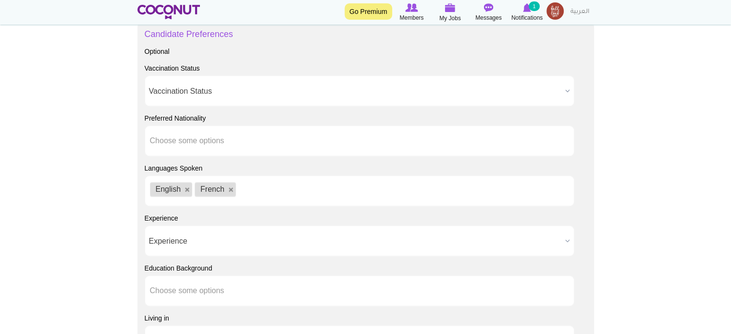
scroll to position [914, 0]
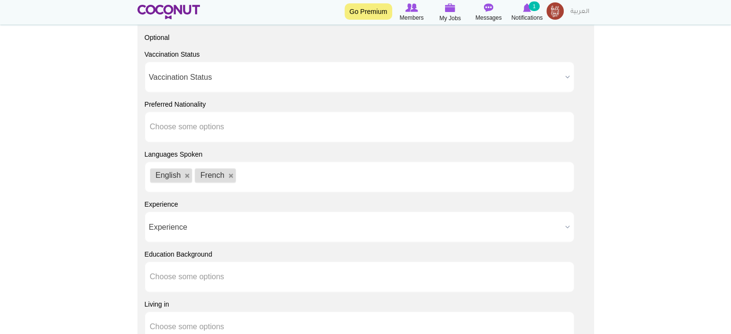
click at [272, 229] on span "Experience" at bounding box center [355, 227] width 413 height 31
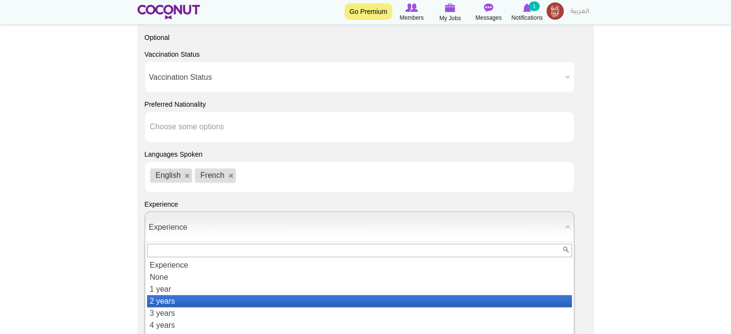
click at [214, 299] on li "2 years" at bounding box center [359, 301] width 425 height 12
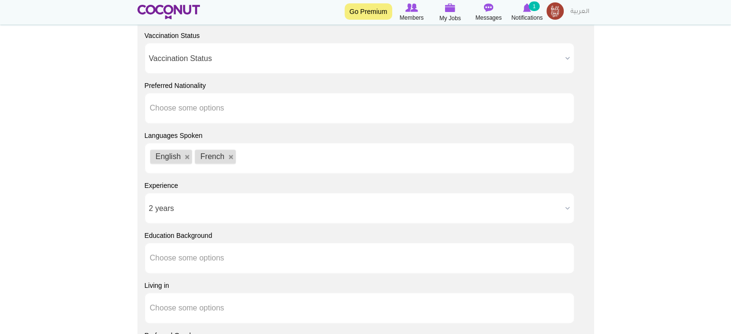
scroll to position [962, 0]
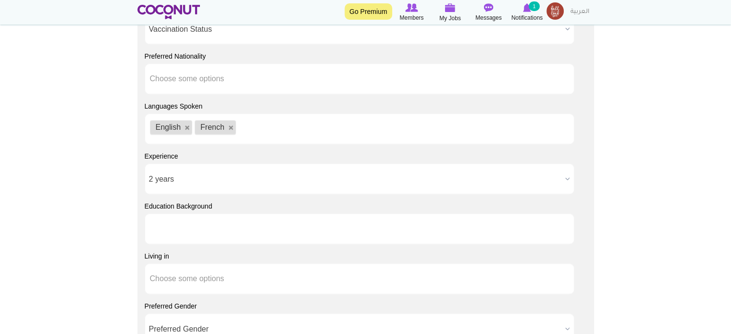
click at [251, 232] on ul at bounding box center [360, 228] width 430 height 31
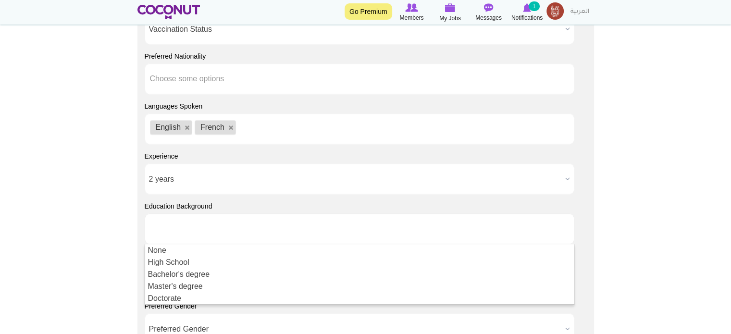
type input "Choose some options"
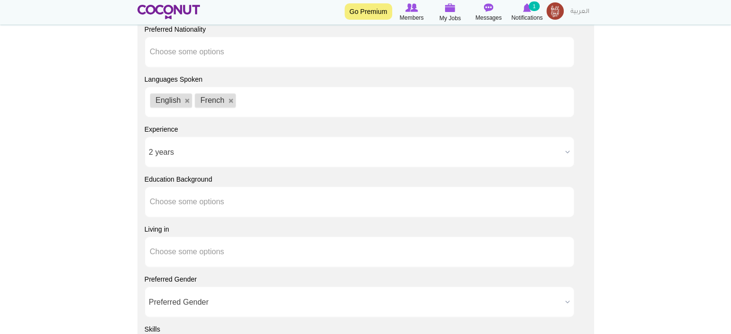
scroll to position [1010, 0]
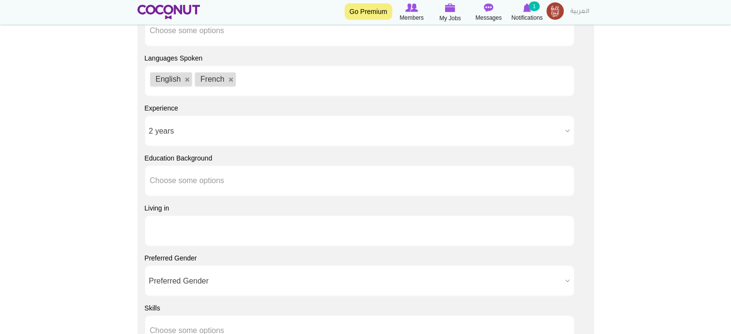
click at [227, 228] on input "text" at bounding box center [193, 230] width 87 height 9
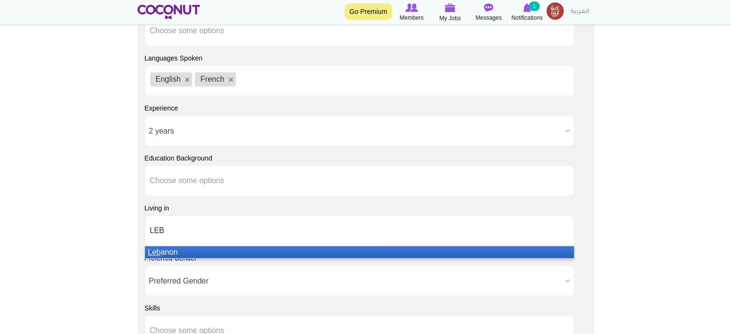
type input "LEB"
click at [232, 247] on li "Leb anon" at bounding box center [359, 252] width 429 height 12
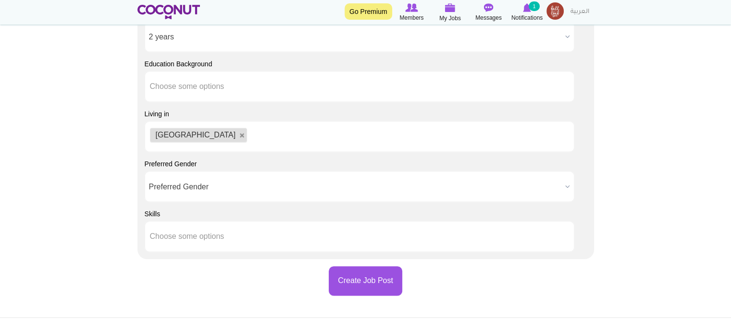
scroll to position [1106, 0]
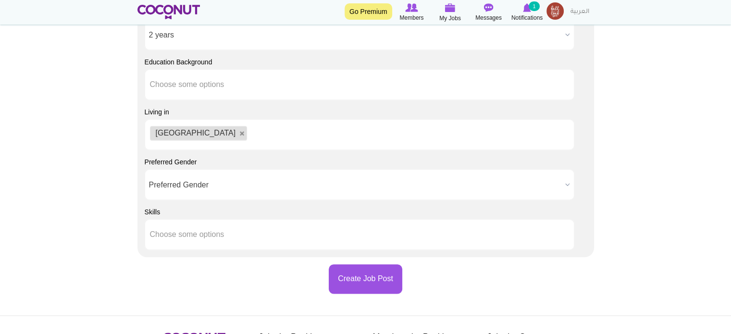
click at [196, 182] on span "Preferred Gender" at bounding box center [355, 185] width 413 height 31
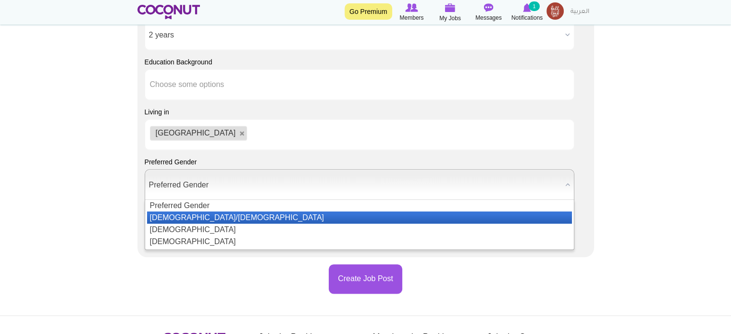
click at [178, 213] on li "Male/Female" at bounding box center [359, 218] width 425 height 12
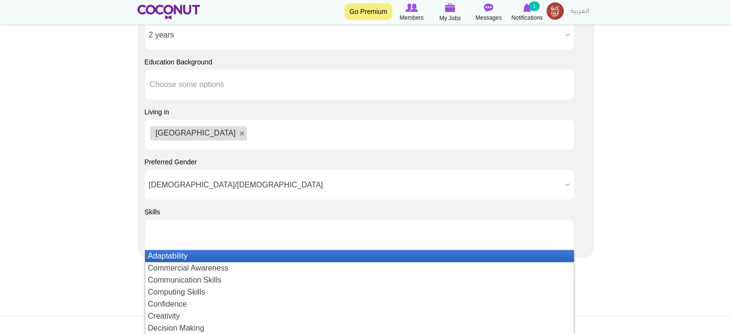
click at [200, 236] on input "text" at bounding box center [193, 234] width 87 height 9
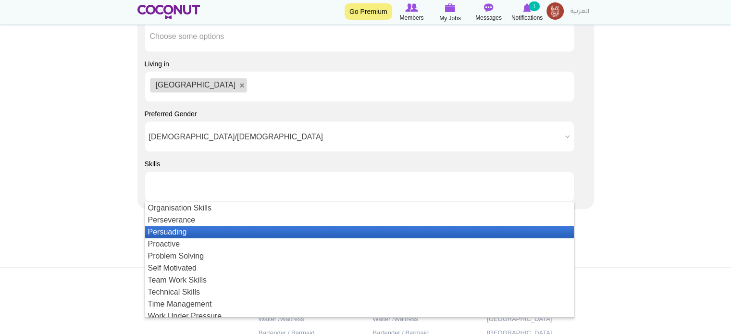
scroll to position [0, 0]
click at [187, 230] on li "Communication Skills" at bounding box center [359, 232] width 429 height 12
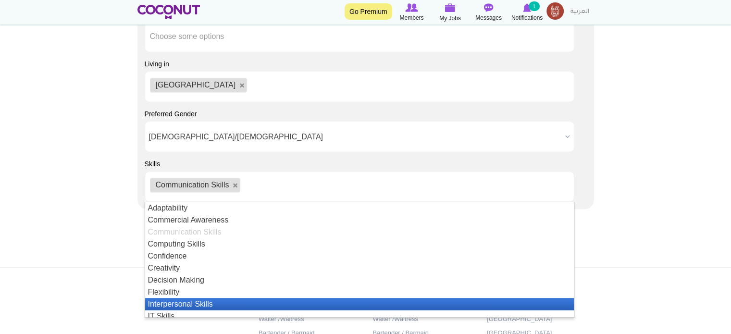
click at [203, 303] on li "Interpersonal Skills" at bounding box center [359, 304] width 429 height 12
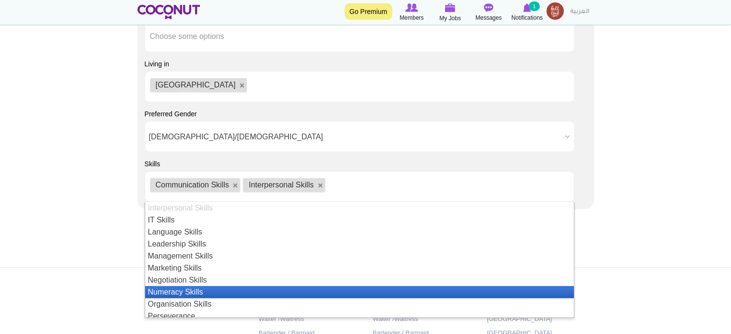
scroll to position [144, 0]
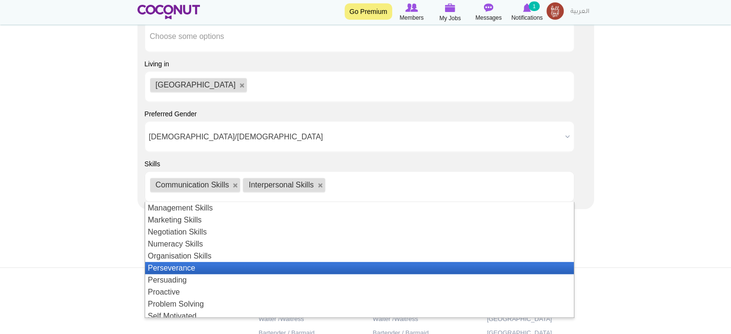
click at [182, 266] on li "Perseverance" at bounding box center [359, 268] width 429 height 12
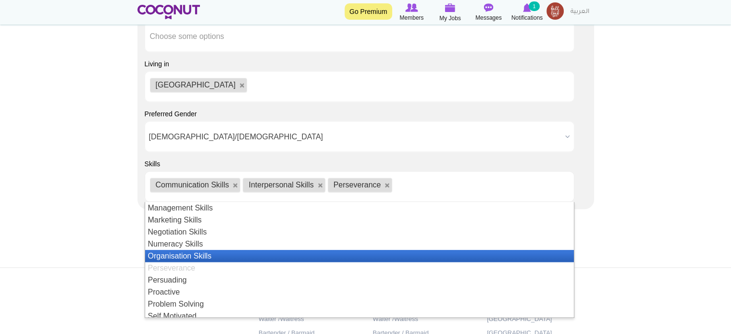
scroll to position [192, 0]
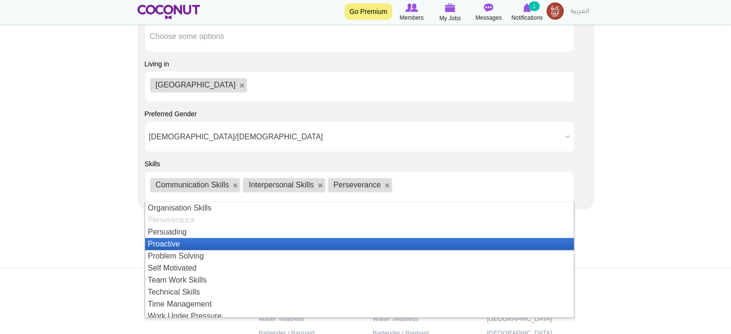
click at [189, 242] on li "Proactive" at bounding box center [359, 244] width 429 height 12
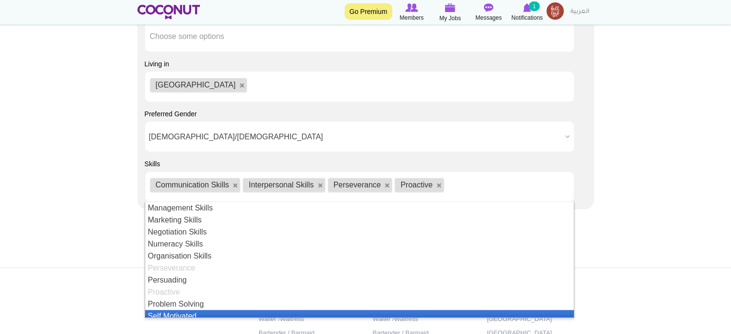
scroll to position [209, 0]
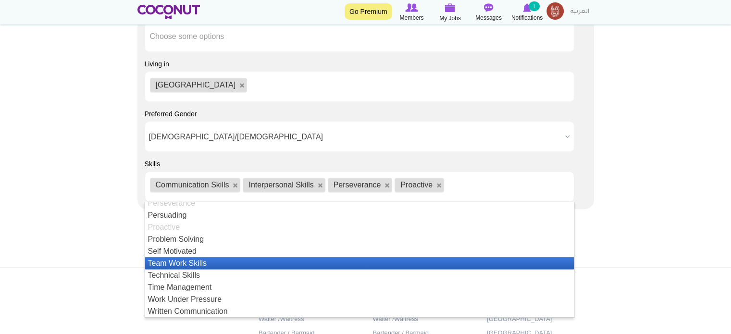
click at [189, 259] on li "Team Work Skills" at bounding box center [359, 263] width 429 height 12
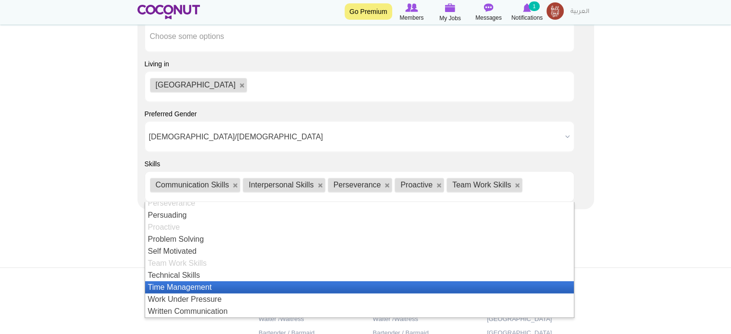
click at [190, 287] on li "Time Management" at bounding box center [359, 287] width 429 height 12
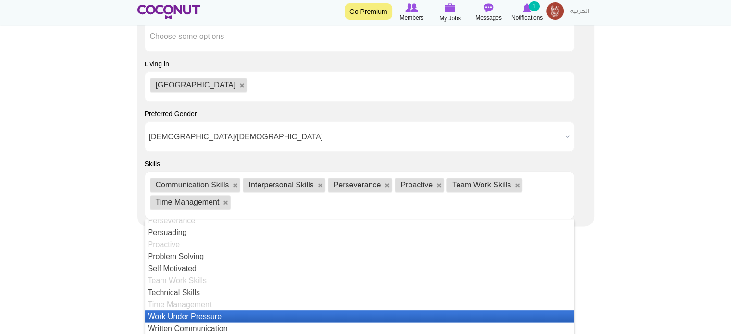
click at [214, 312] on li "Work Under Pressure" at bounding box center [359, 317] width 429 height 12
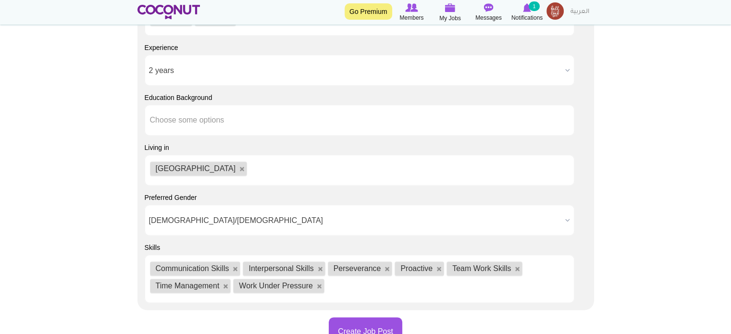
scroll to position [1154, 0]
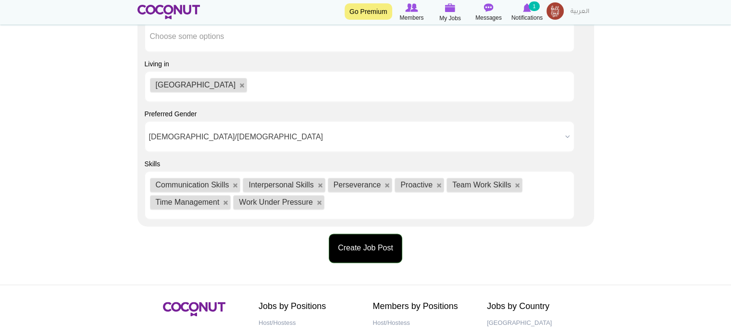
click at [376, 243] on button "Create Job Post" at bounding box center [366, 248] width 74 height 29
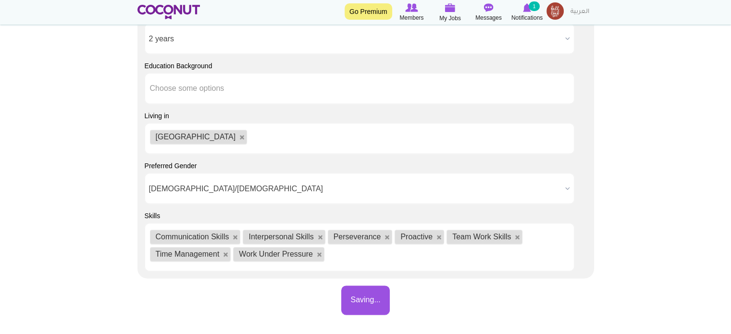
scroll to position [1132, 0]
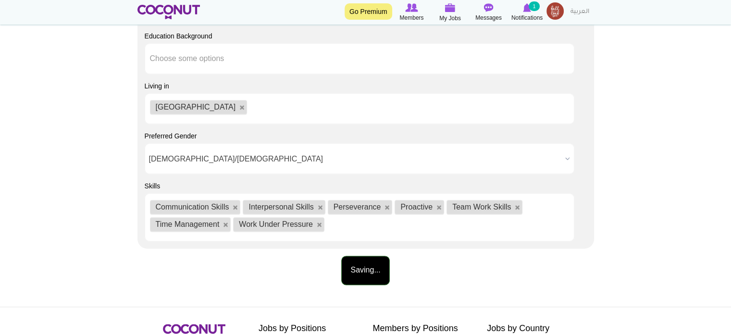
type input "1000"
click at [365, 267] on button "Saving..." at bounding box center [365, 270] width 48 height 29
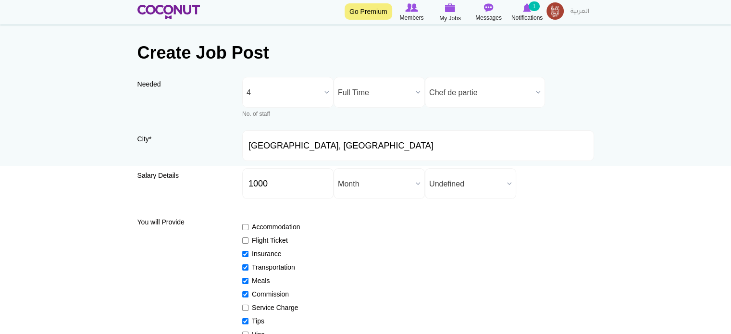
scroll to position [26, 0]
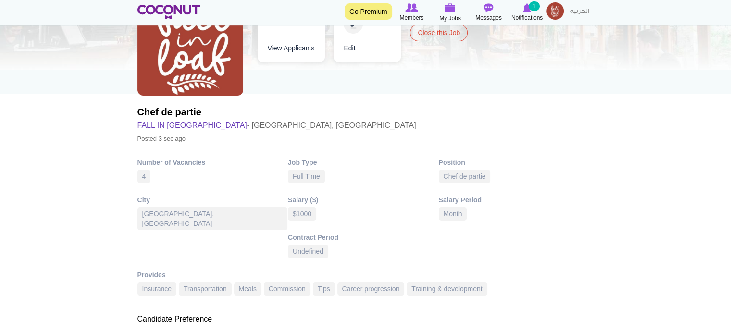
scroll to position [48, 0]
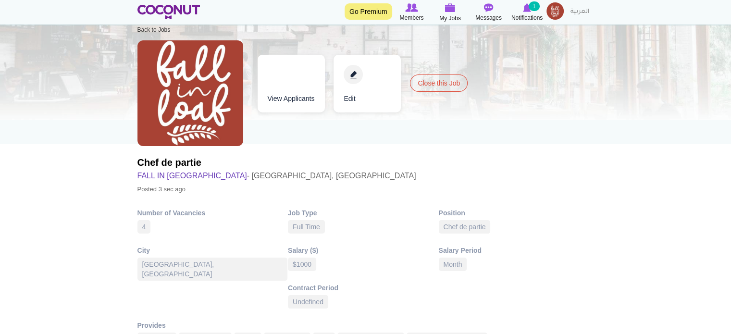
click at [356, 75] on link "Edit" at bounding box center [367, 84] width 67 height 58
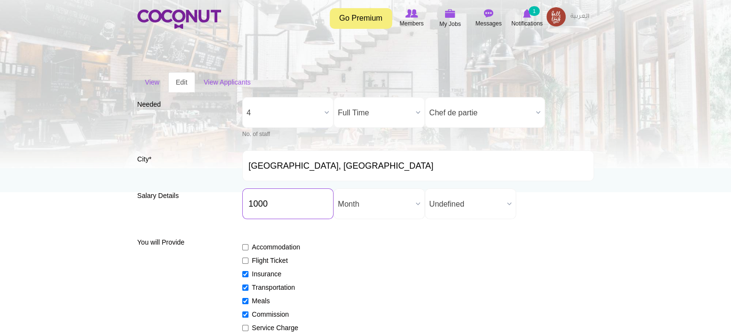
click at [288, 203] on input "1000" at bounding box center [287, 203] width 91 height 31
type input "1"
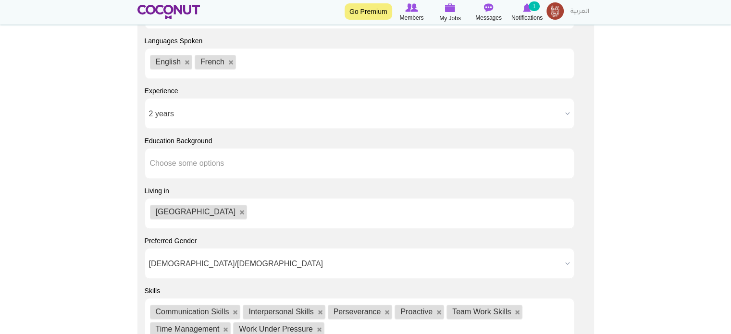
scroll to position [1154, 0]
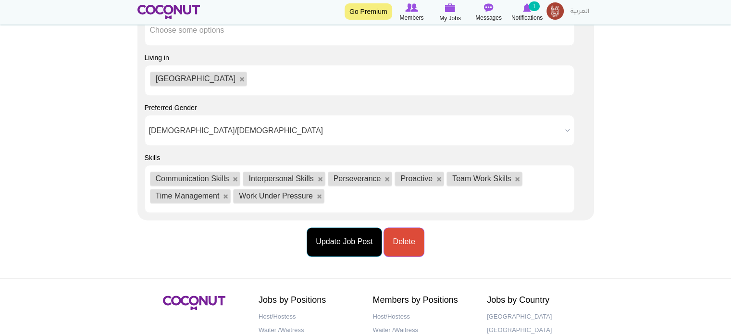
type input "900"
click at [341, 242] on button "Update Job Post" at bounding box center [344, 241] width 75 height 29
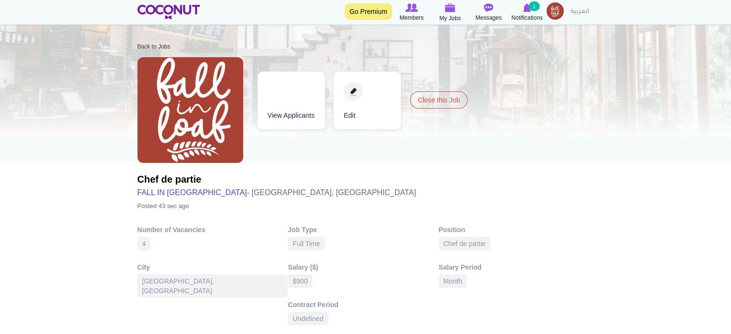
scroll to position [48, 0]
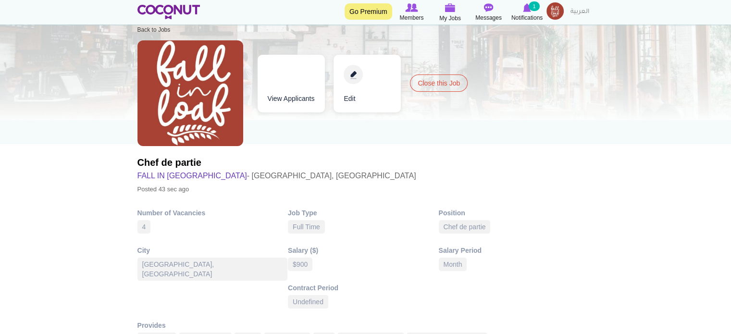
click at [555, 10] on img at bounding box center [555, 10] width 17 height 17
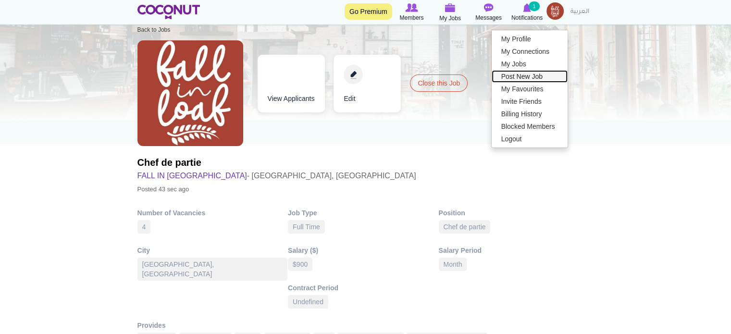
click at [520, 76] on link "Post New Job" at bounding box center [530, 76] width 76 height 13
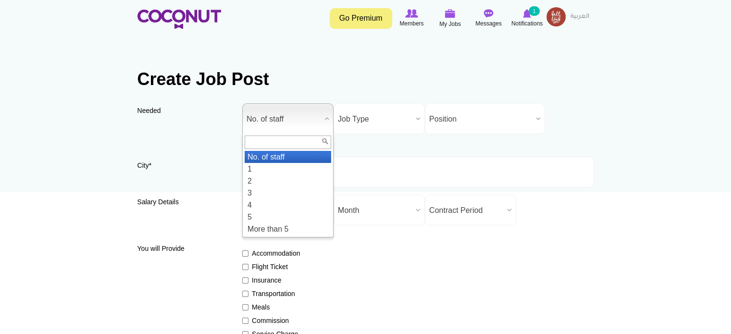
click at [301, 118] on span "No. of staff" at bounding box center [284, 119] width 74 height 31
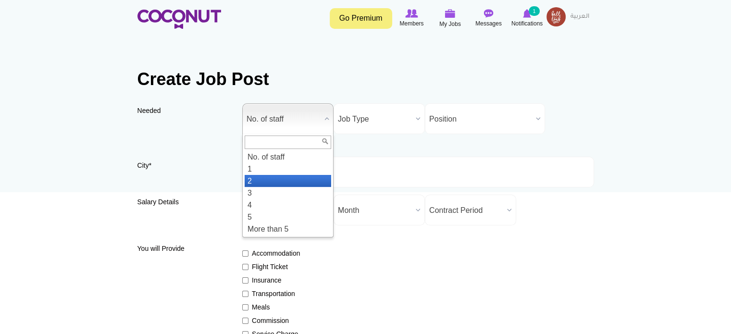
click at [273, 182] on li "2" at bounding box center [288, 181] width 87 height 12
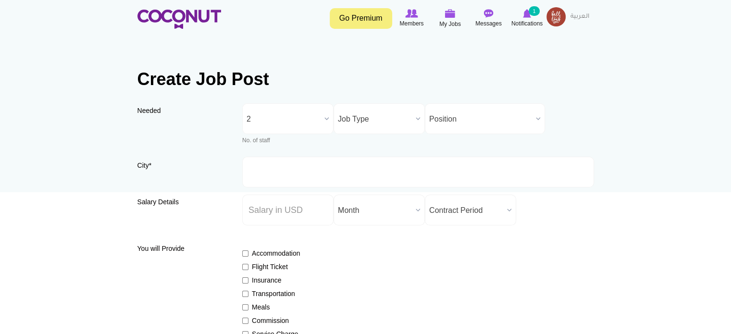
click at [369, 115] on span "Job Type" at bounding box center [375, 119] width 74 height 31
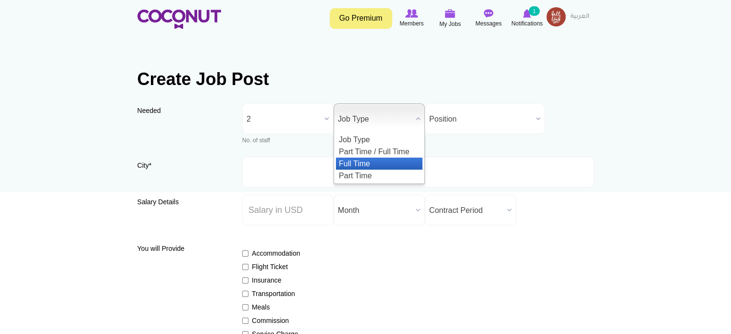
click at [368, 162] on li "Full Time" at bounding box center [379, 164] width 87 height 12
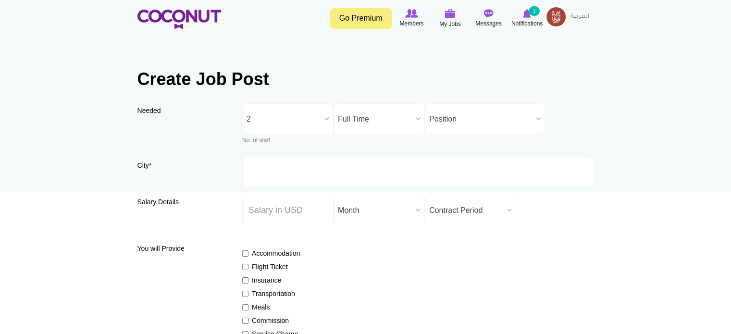
click at [443, 118] on span "Position" at bounding box center [480, 119] width 103 height 31
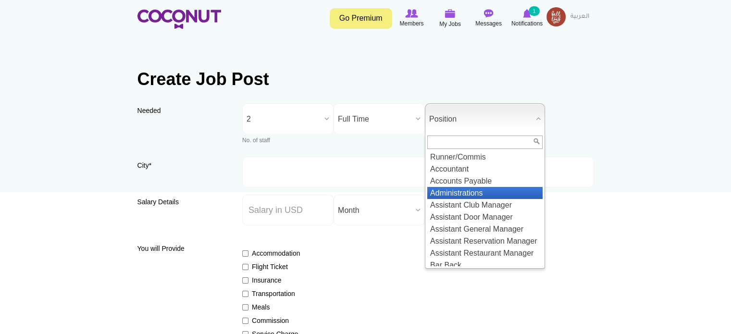
scroll to position [192, 0]
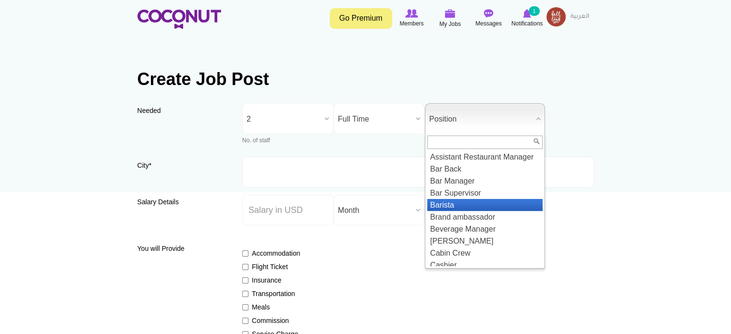
click at [451, 211] on li "Barista" at bounding box center [484, 205] width 115 height 12
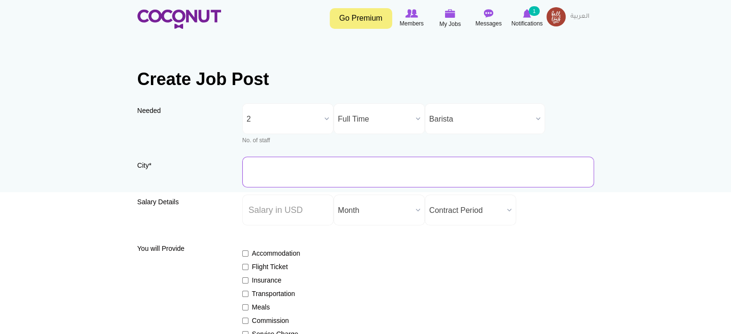
click at [330, 167] on input "City *" at bounding box center [418, 172] width 352 height 31
type input "Beirut, Lebanon"
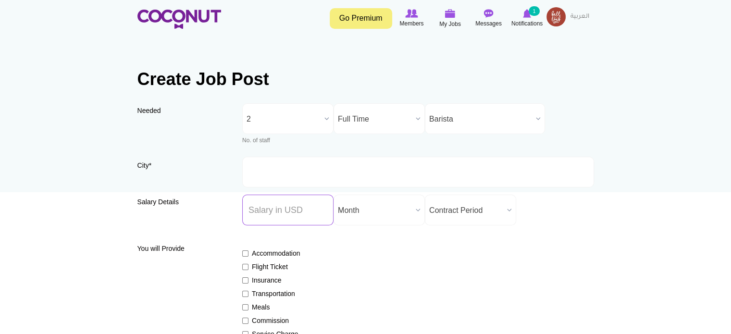
click at [294, 211] on input "Salary ($) *" at bounding box center [287, 210] width 91 height 31
type input "800"
click at [465, 203] on span "Contract Period" at bounding box center [466, 210] width 74 height 31
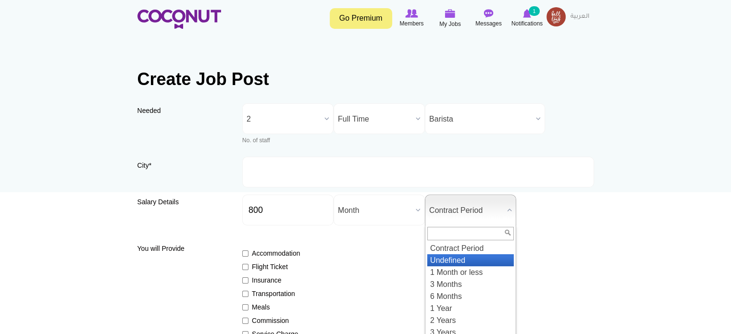
click at [452, 259] on li "Undefined" at bounding box center [470, 260] width 87 height 12
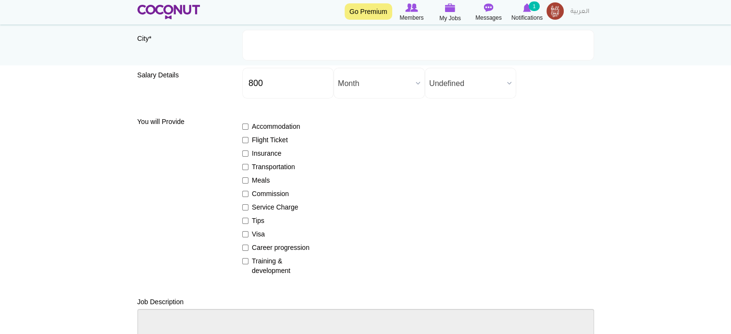
scroll to position [144, 0]
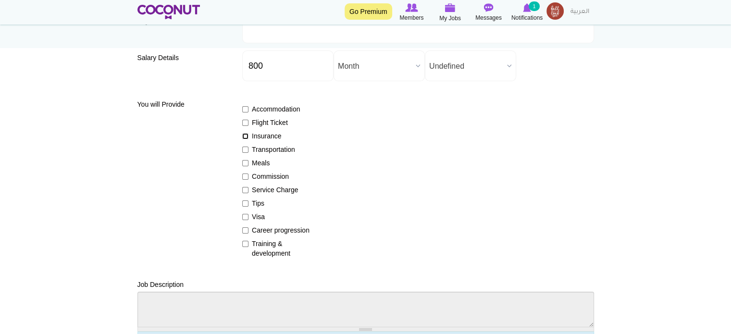
click at [244, 135] on input "Insurance" at bounding box center [245, 136] width 6 height 6
checkbox input "true"
click at [246, 149] on input "Transportation" at bounding box center [245, 150] width 6 height 6
checkbox input "true"
click at [244, 163] on input "Meals" at bounding box center [245, 163] width 6 height 6
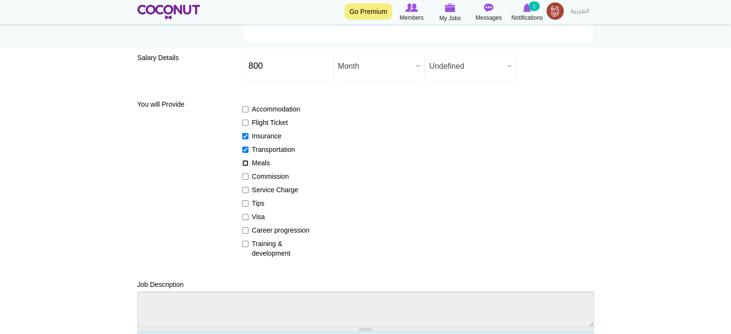
checkbox input "true"
click at [244, 175] on input "Commission" at bounding box center [245, 177] width 6 height 6
checkbox input "true"
click at [245, 202] on input "Tips" at bounding box center [245, 204] width 6 height 6
checkbox input "true"
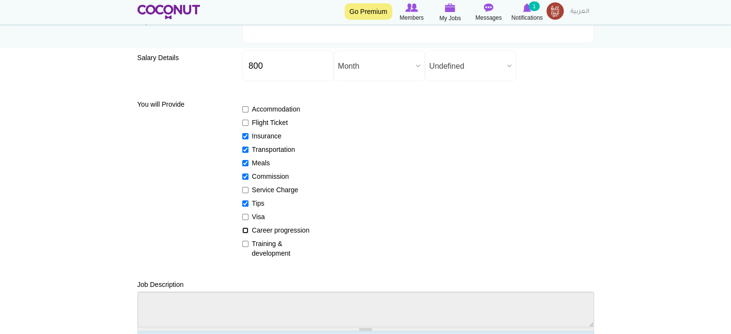
click at [245, 230] on input "Career progression" at bounding box center [245, 230] width 6 height 6
checkbox input "true"
click at [245, 244] on input "Training & development" at bounding box center [245, 244] width 6 height 6
checkbox input "true"
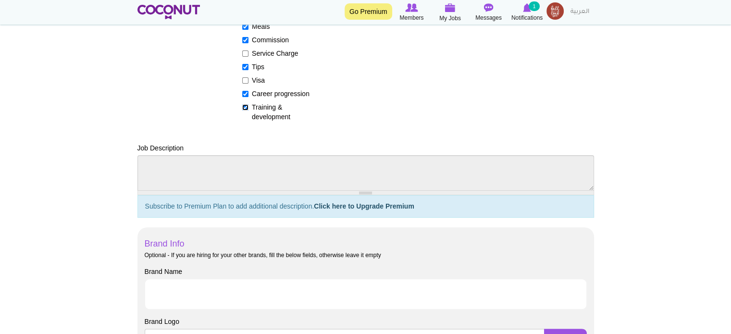
scroll to position [337, 0]
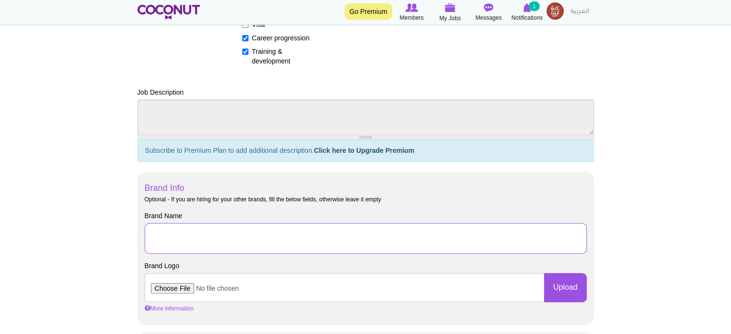
click at [215, 240] on input "Brand Name" at bounding box center [366, 238] width 442 height 31
type input "FALL IN LOAF"
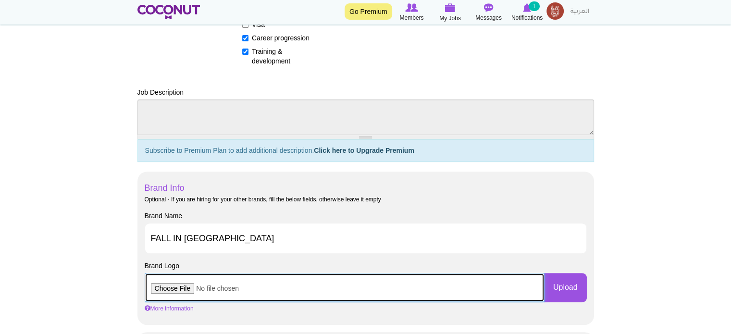
click at [178, 289] on input "file" at bounding box center [345, 287] width 400 height 29
type input "C:\fakepath\brand4.jpg"
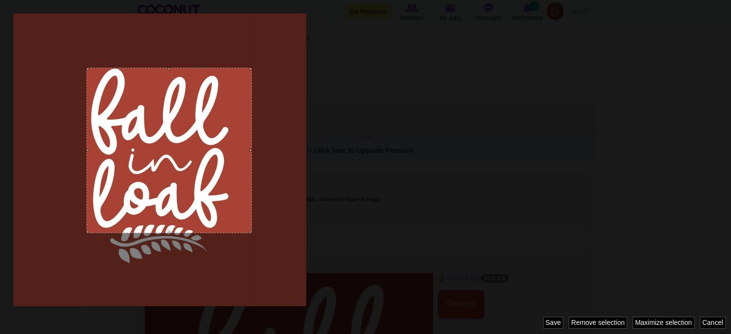
drag, startPoint x: 231, startPoint y: 88, endPoint x: 247, endPoint y: 68, distance: 25.7
click at [247, 68] on div at bounding box center [169, 150] width 165 height 165
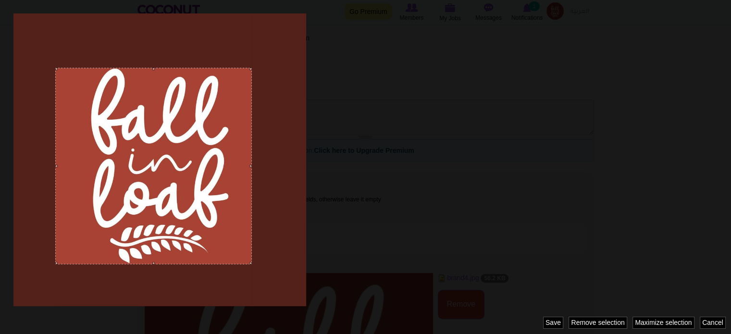
drag, startPoint x: 90, startPoint y: 231, endPoint x: 62, endPoint y: 265, distance: 44.3
click at [62, 264] on div at bounding box center [365, 167] width 731 height 334
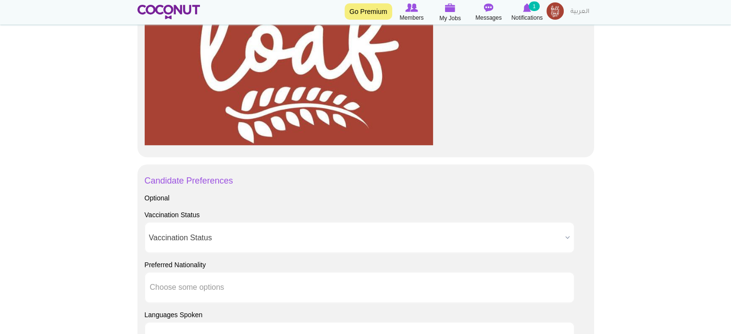
scroll to position [769, 0]
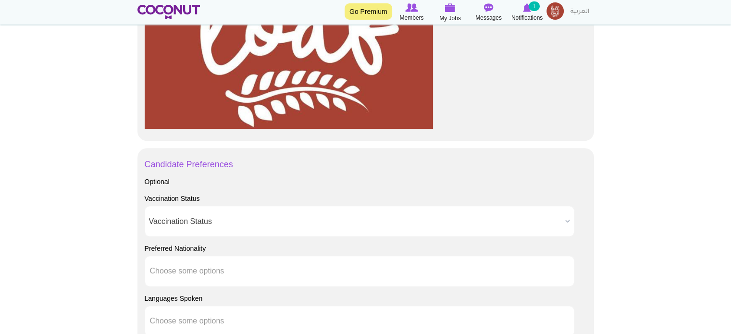
click at [232, 220] on span "Vaccination Status" at bounding box center [355, 221] width 413 height 31
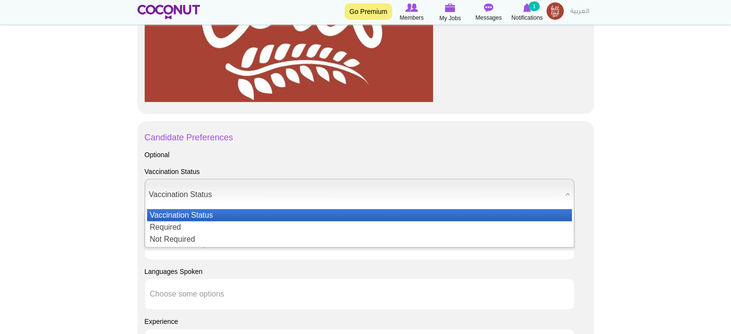
scroll to position [817, 0]
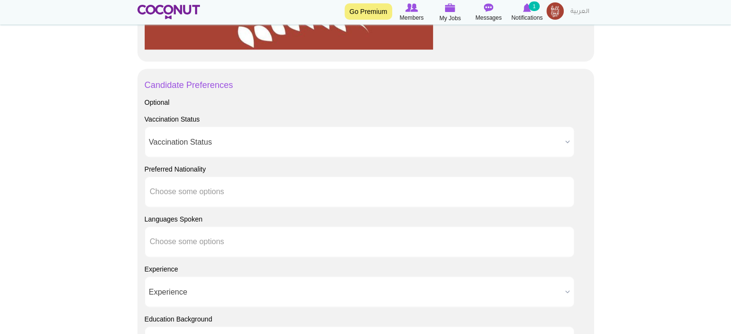
scroll to position [866, 0]
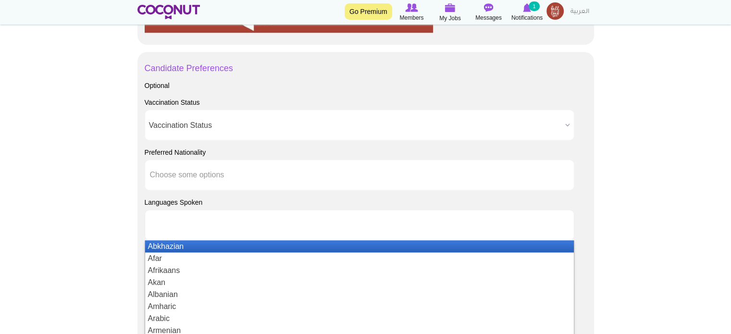
click at [186, 221] on input "text" at bounding box center [193, 225] width 87 height 9
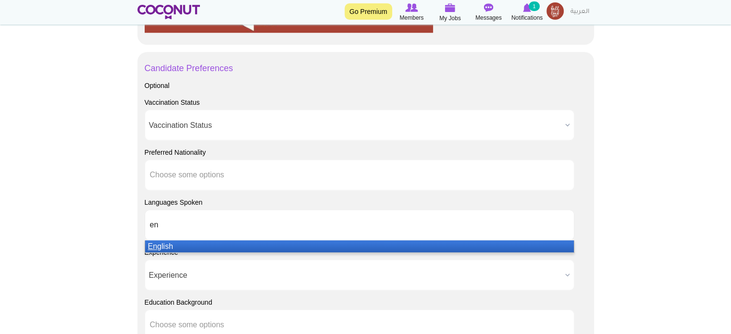
type input "en"
click at [200, 246] on li "En glish" at bounding box center [359, 246] width 429 height 12
type input "french"
click at [217, 244] on li "French" at bounding box center [359, 246] width 429 height 12
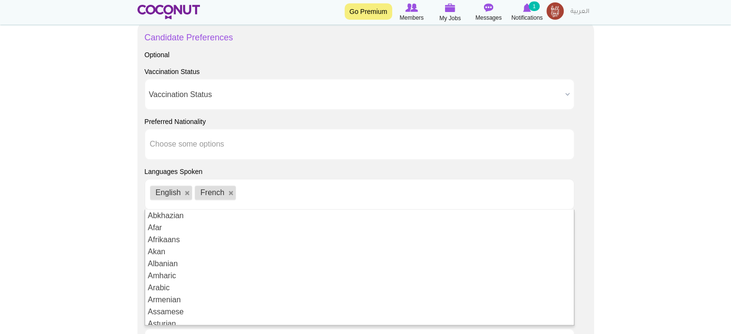
scroll to position [914, 0]
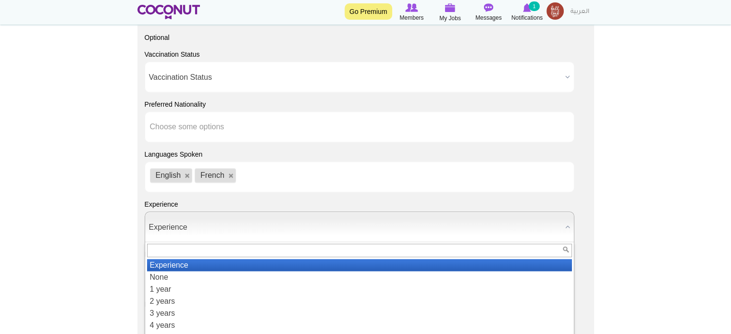
click at [188, 221] on span "Experience" at bounding box center [355, 227] width 413 height 31
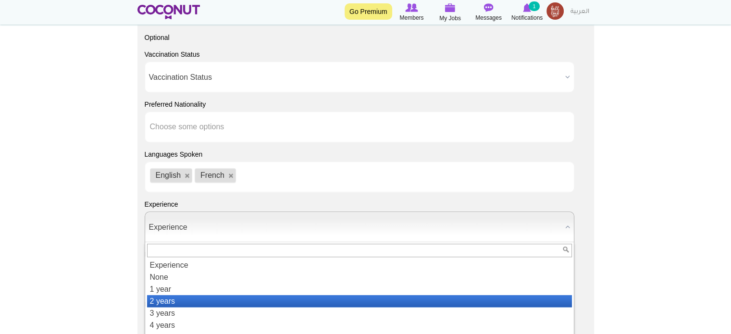
click at [171, 299] on li "2 years" at bounding box center [359, 301] width 425 height 12
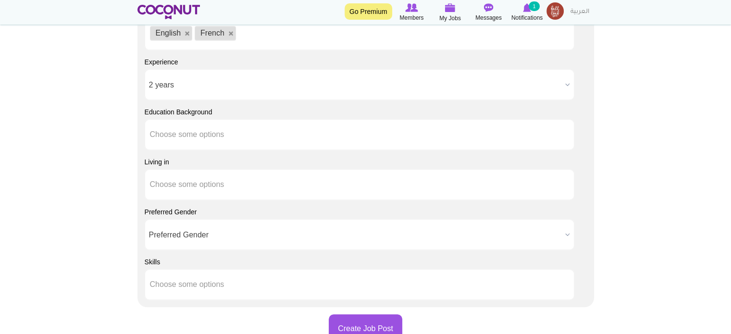
scroll to position [1058, 0]
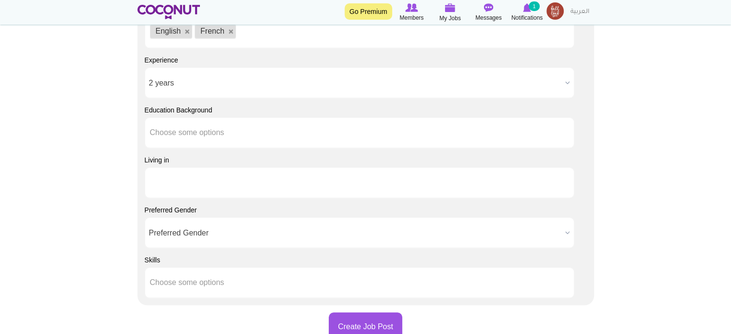
click at [193, 185] on input "text" at bounding box center [193, 182] width 87 height 9
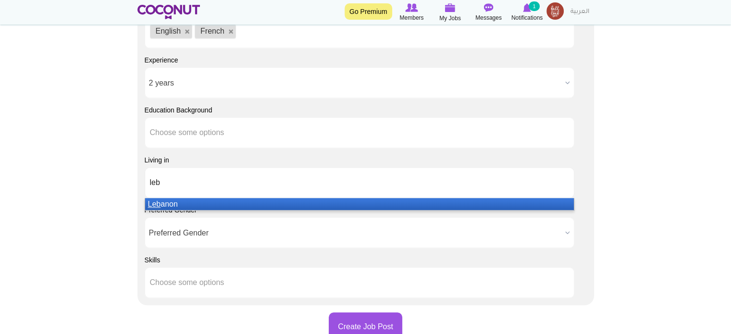
type input "leb"
click at [205, 204] on li "Leb anon" at bounding box center [359, 204] width 429 height 12
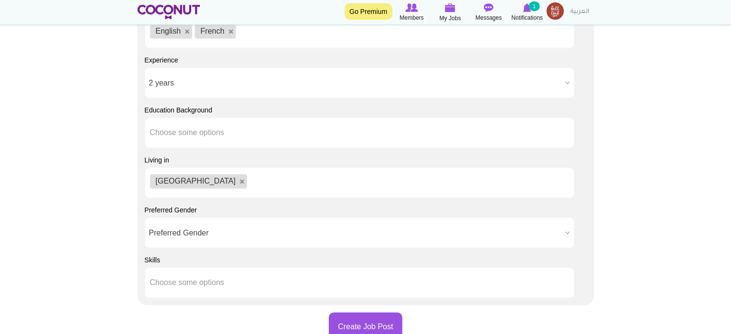
click at [231, 235] on span "Preferred Gender" at bounding box center [355, 233] width 413 height 31
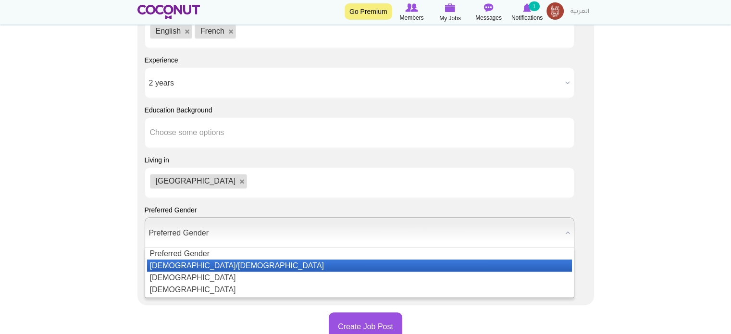
click at [208, 262] on li "Male/Female" at bounding box center [359, 266] width 425 height 12
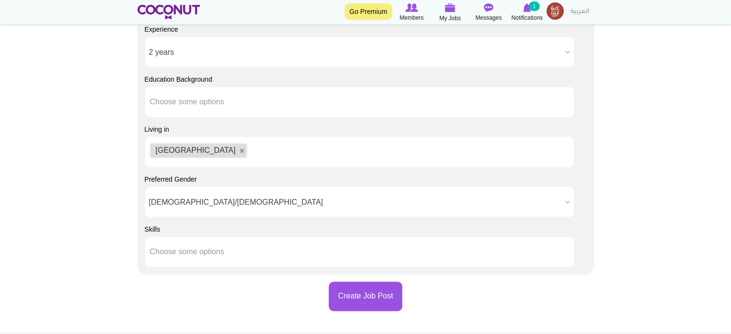
scroll to position [1154, 0]
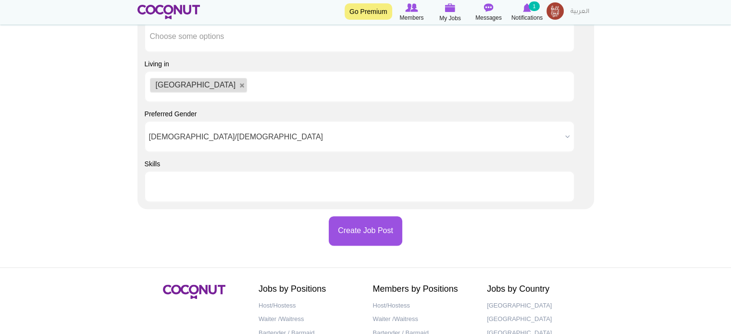
click at [198, 186] on input "text" at bounding box center [193, 186] width 87 height 9
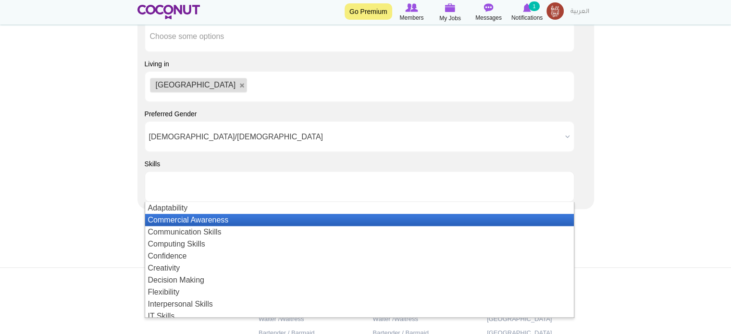
click at [196, 216] on li "Commercial Awareness" at bounding box center [359, 220] width 429 height 12
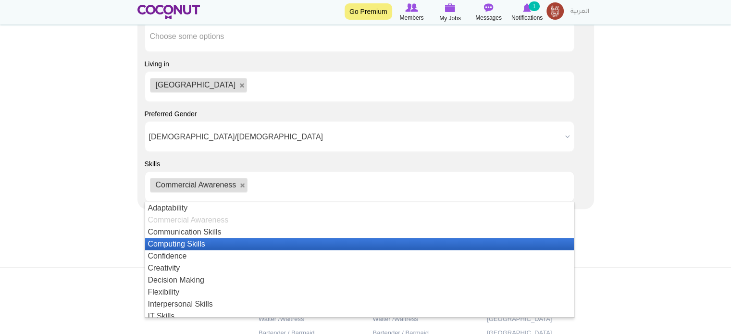
click at [185, 246] on li "Computing Skills" at bounding box center [359, 244] width 429 height 12
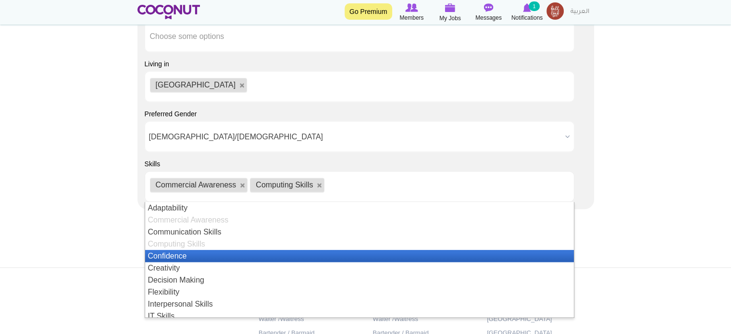
click at [177, 255] on li "Confidence" at bounding box center [359, 256] width 429 height 12
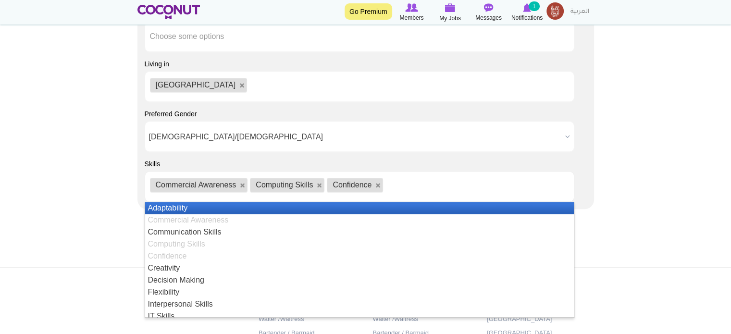
scroll to position [48, 0]
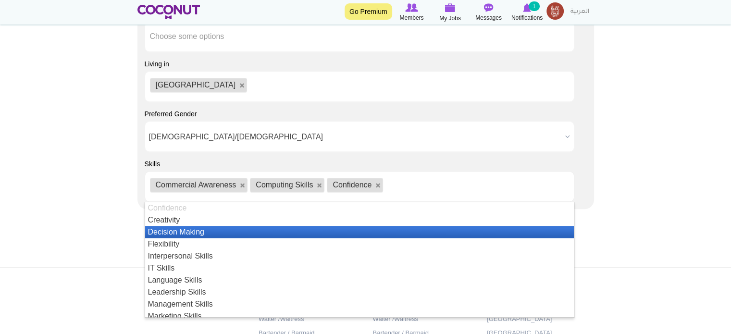
click at [176, 229] on li "Decision Making" at bounding box center [359, 232] width 429 height 12
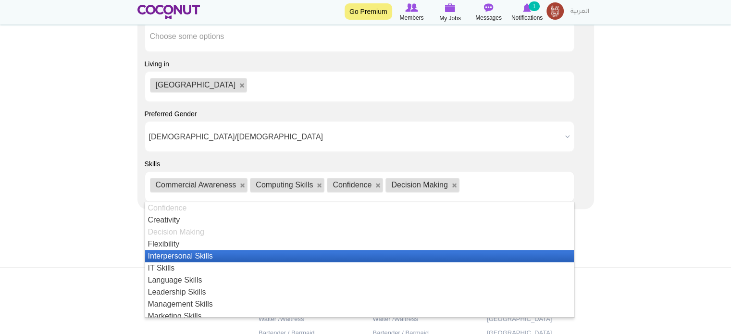
click at [188, 251] on li "Interpersonal Skills" at bounding box center [359, 256] width 429 height 12
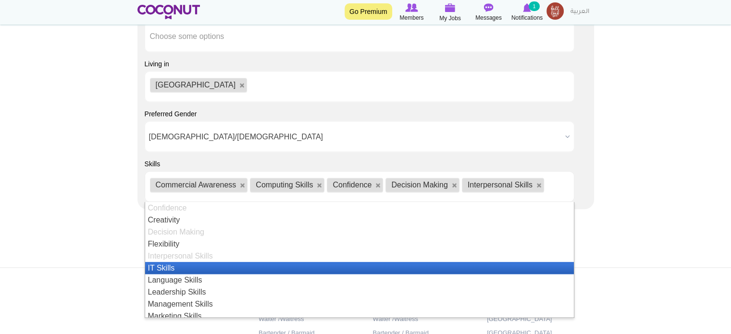
scroll to position [96, 0]
click at [179, 267] on li "Marketing Skills" at bounding box center [359, 268] width 429 height 12
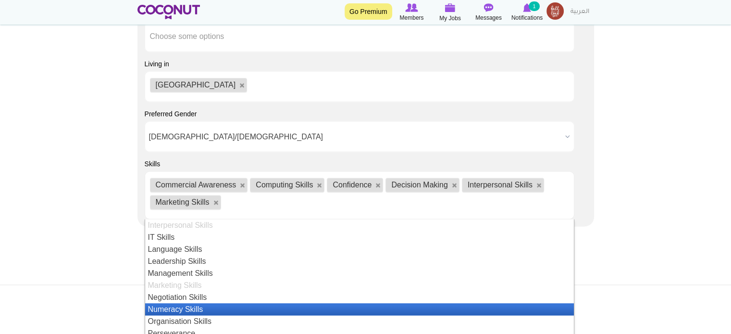
scroll to position [144, 0]
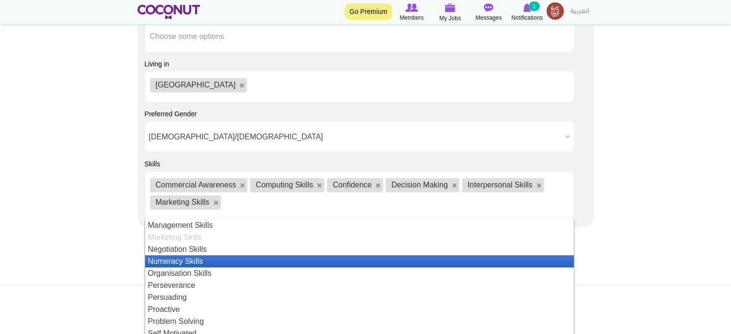
click at [190, 259] on li "Numeracy Skills" at bounding box center [359, 261] width 429 height 12
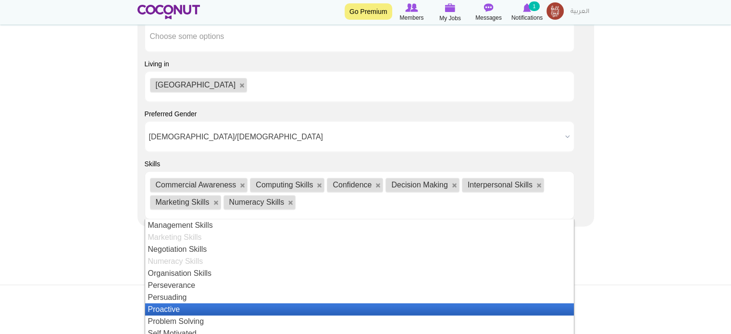
scroll to position [192, 0]
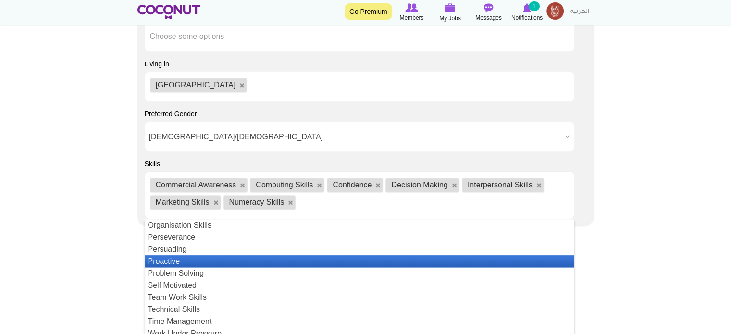
click at [175, 261] on li "Proactive" at bounding box center [359, 261] width 429 height 12
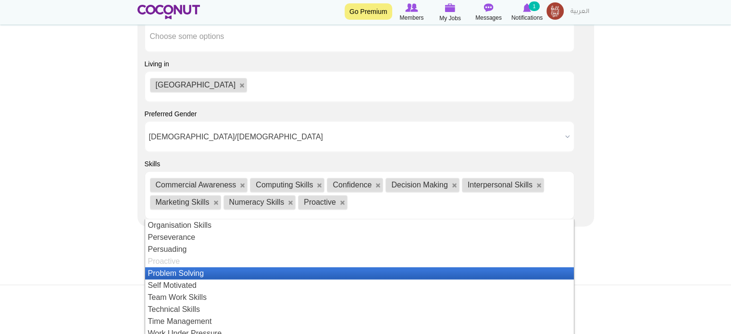
click at [187, 273] on li "Problem Solving" at bounding box center [359, 273] width 429 height 12
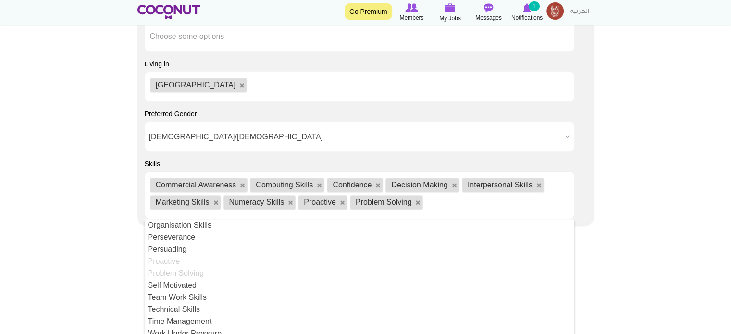
scroll to position [209, 0]
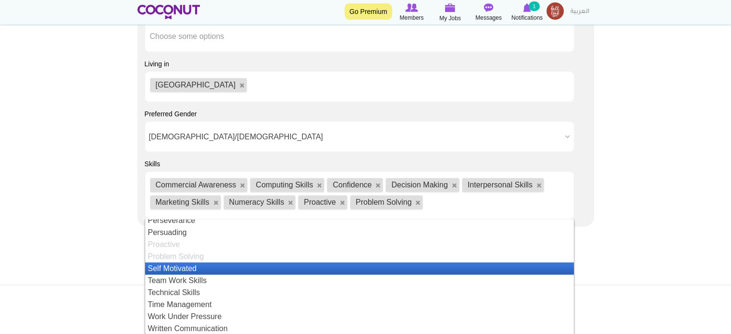
click at [193, 266] on li "Self Motivated" at bounding box center [359, 269] width 429 height 12
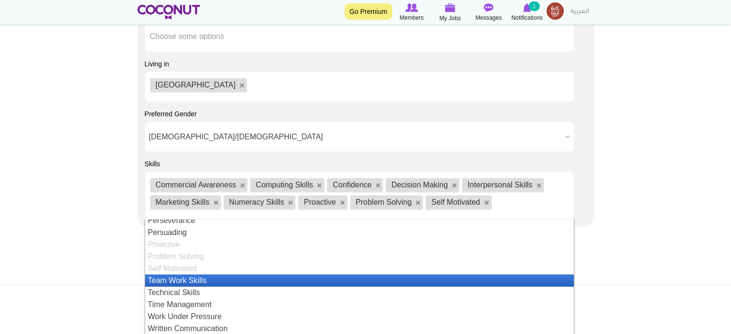
click at [191, 280] on li "Team Work Skills" at bounding box center [359, 281] width 429 height 12
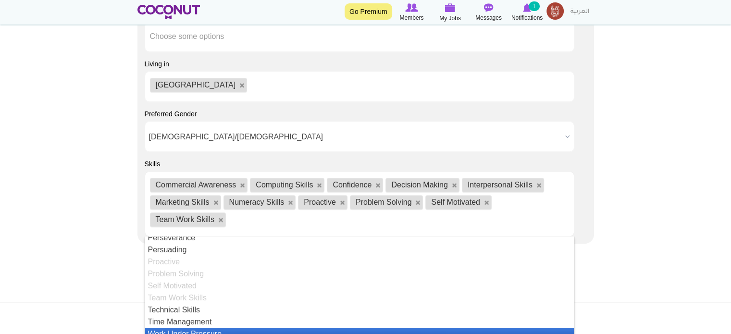
click at [211, 329] on li "Work Under Pressure" at bounding box center [359, 334] width 429 height 12
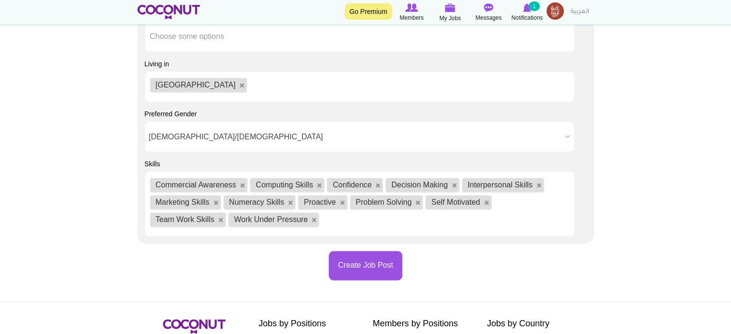
scroll to position [0, 0]
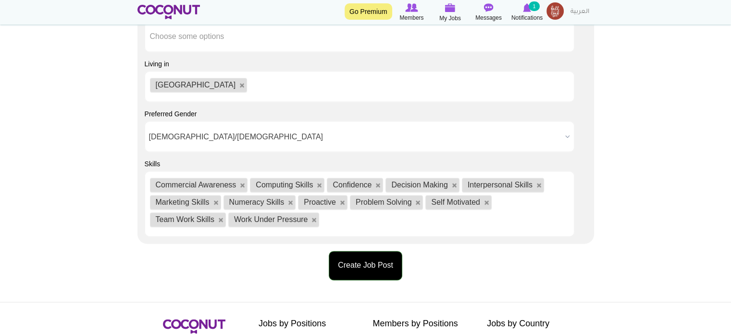
click at [360, 266] on button "Create Job Post" at bounding box center [366, 265] width 74 height 29
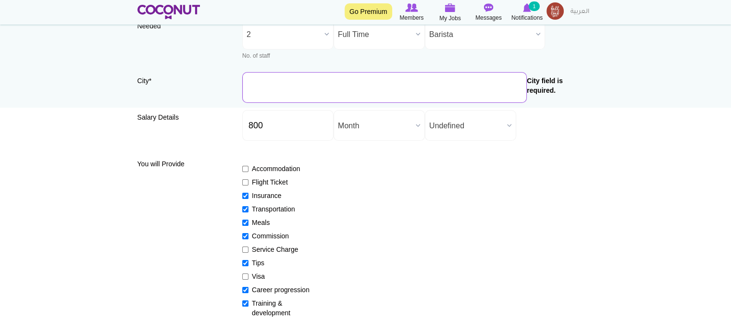
scroll to position [84, 0]
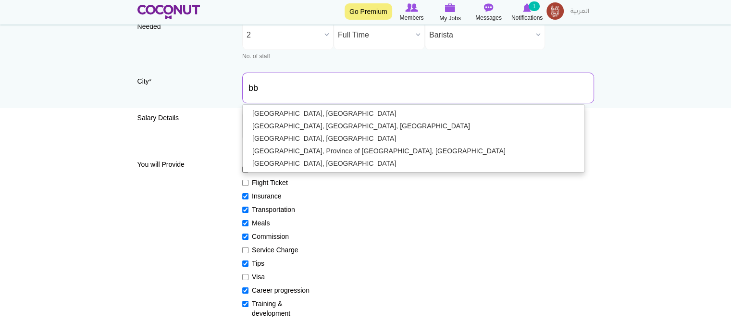
type input "b"
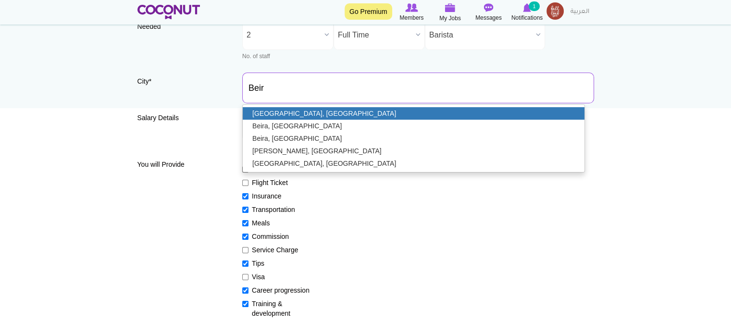
type input "Beirut, Lebanon"
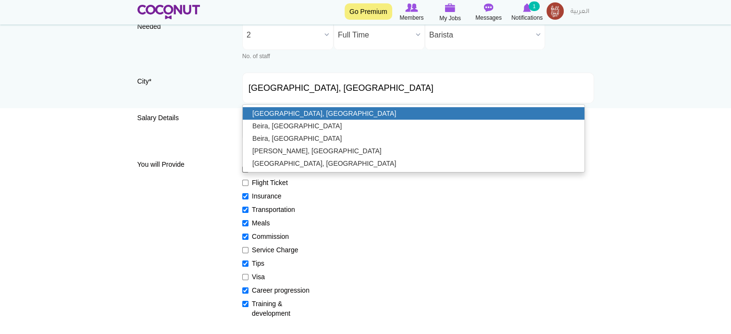
click at [279, 115] on link "Beirut, Lebanon" at bounding box center [414, 113] width 342 height 13
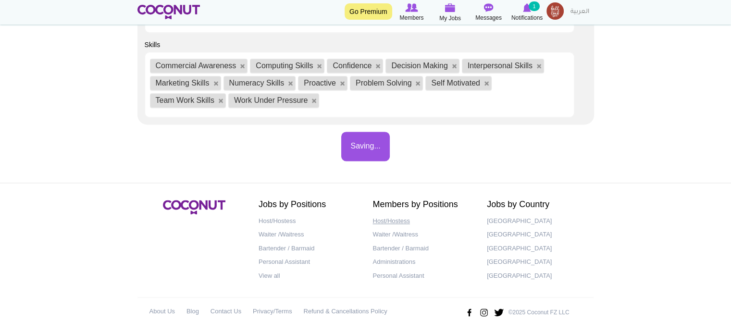
scroll to position [1275, 0]
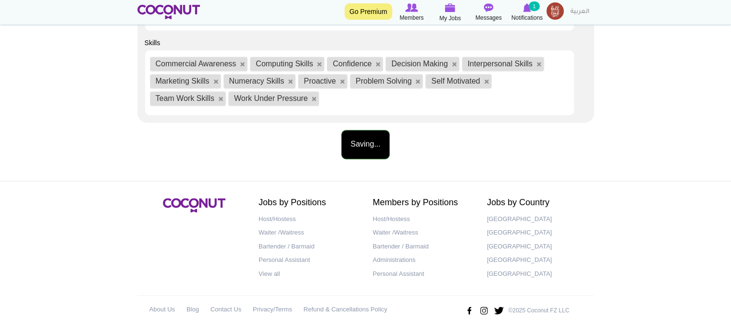
click at [360, 148] on button "Saving..." at bounding box center [365, 144] width 48 height 29
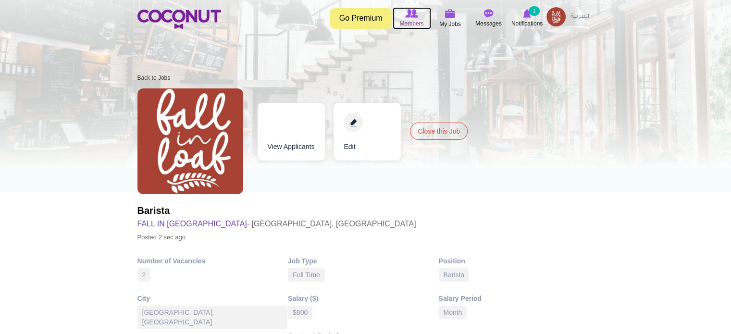
click at [415, 22] on span "Members" at bounding box center [412, 24] width 24 height 10
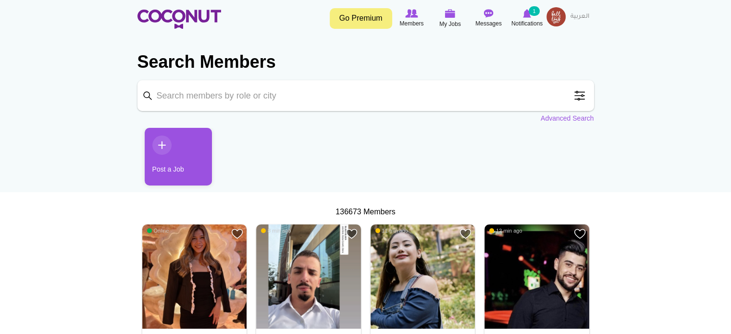
click at [257, 98] on input "Keyword" at bounding box center [366, 95] width 457 height 31
type input "[PERSON_NAME]"
click at [579, 96] on span at bounding box center [579, 95] width 19 height 19
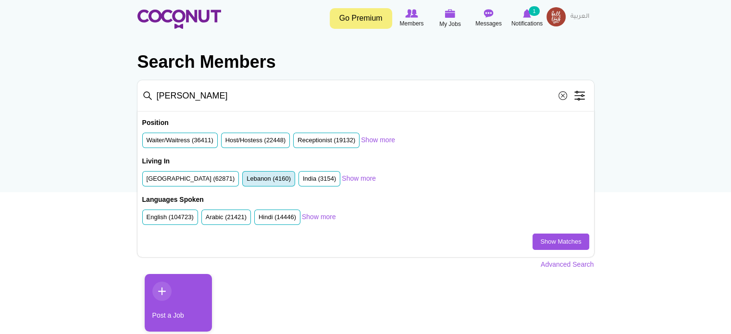
click at [261, 179] on label "Lebanon (4160)" at bounding box center [269, 179] width 44 height 9
click at [247, 181] on input "Lebanon (4160)" at bounding box center [247, 181] width 0 height 0
click at [182, 217] on label "English (104723)" at bounding box center [170, 217] width 47 height 9
click at [147, 219] on input "English (104723)" at bounding box center [147, 219] width 0 height 0
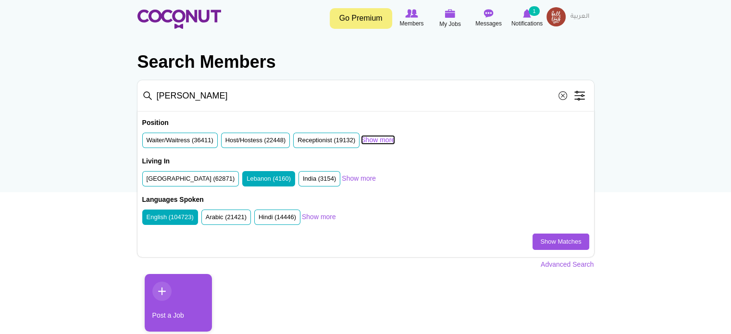
click at [373, 138] on link "Show more" at bounding box center [378, 140] width 34 height 10
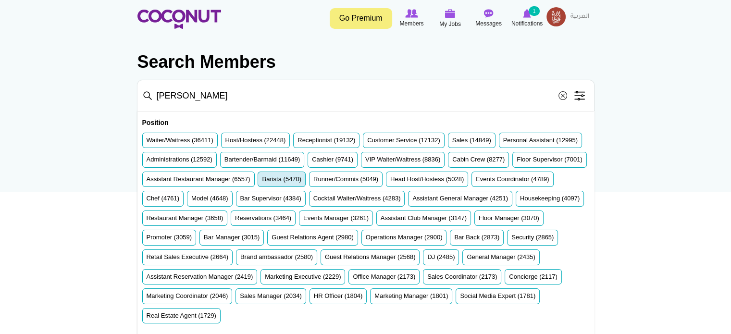
click at [301, 178] on label "Barista (5470)" at bounding box center [281, 179] width 39 height 9
click at [262, 181] on input "Barista (5470)" at bounding box center [262, 181] width 0 height 0
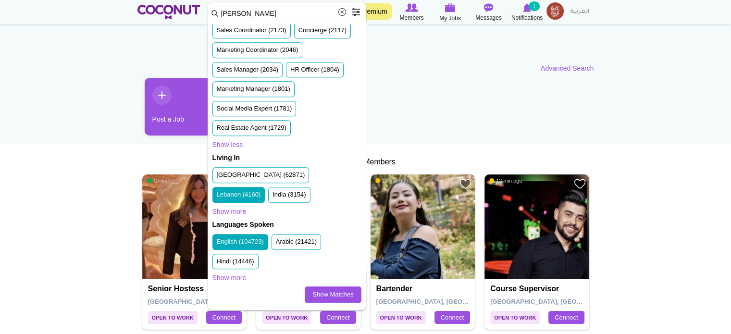
scroll to position [638, 0]
click at [323, 296] on link "Show Matches" at bounding box center [333, 295] width 56 height 16
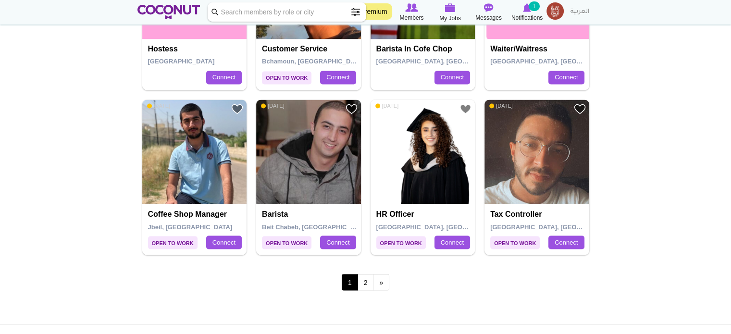
scroll to position [1683, 0]
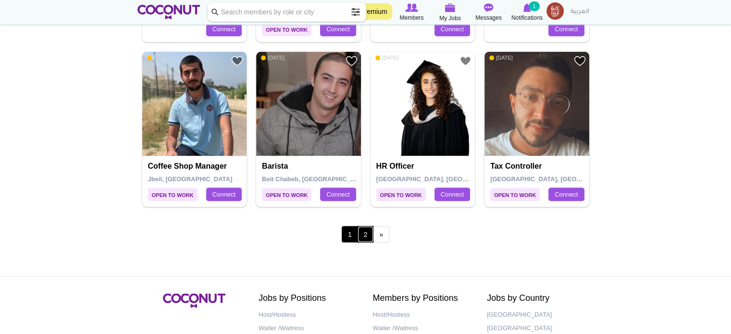
click at [363, 232] on link "2" at bounding box center [366, 234] width 16 height 16
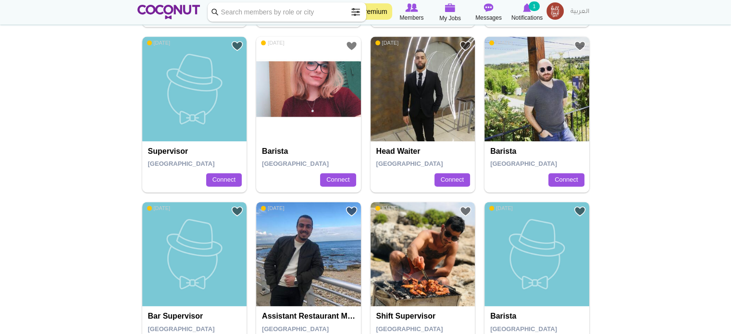
scroll to position [1154, 0]
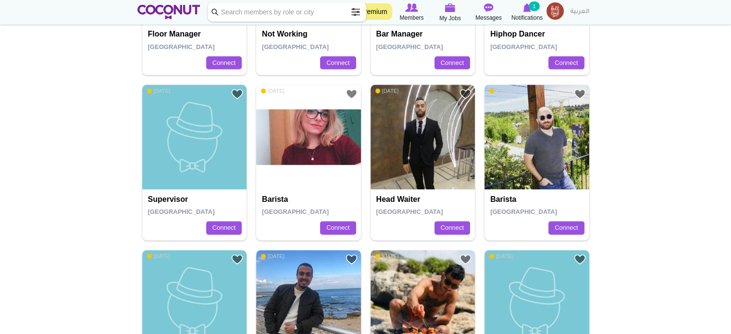
click at [531, 146] on img at bounding box center [537, 137] width 105 height 105
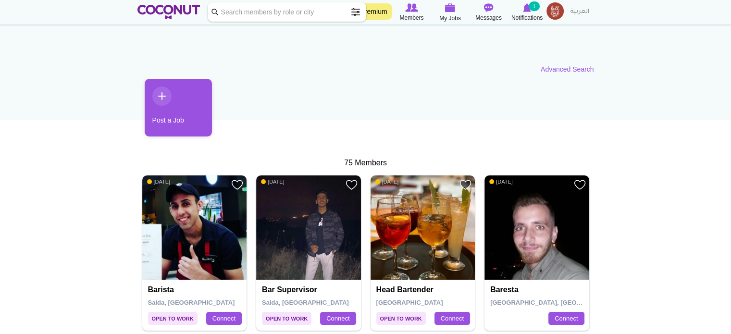
scroll to position [0, 0]
